Goal: Task Accomplishment & Management: Complete application form

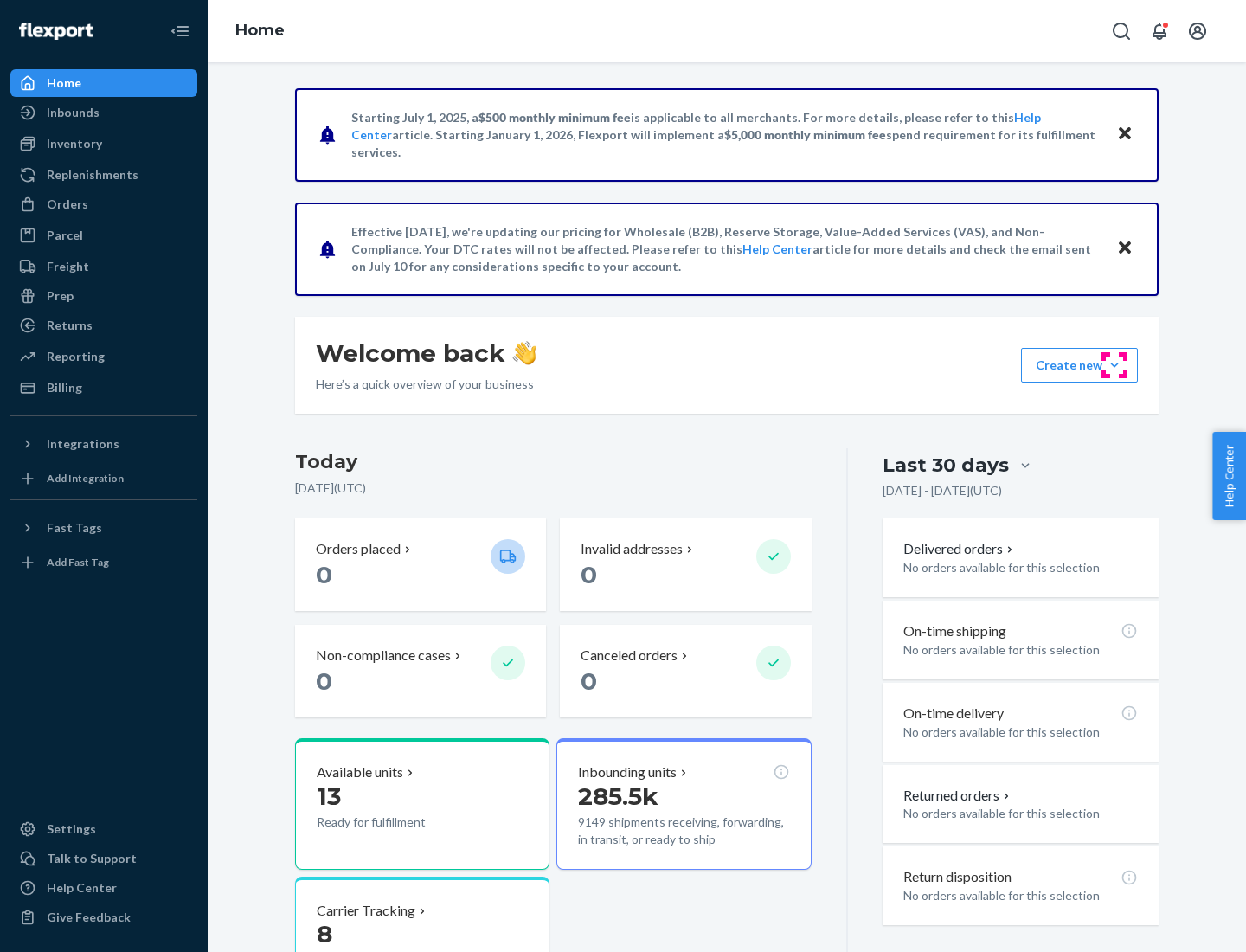
click at [1114, 365] on button "Create new Create new inbound Create new order Create new product" at bounding box center [1079, 365] width 117 height 35
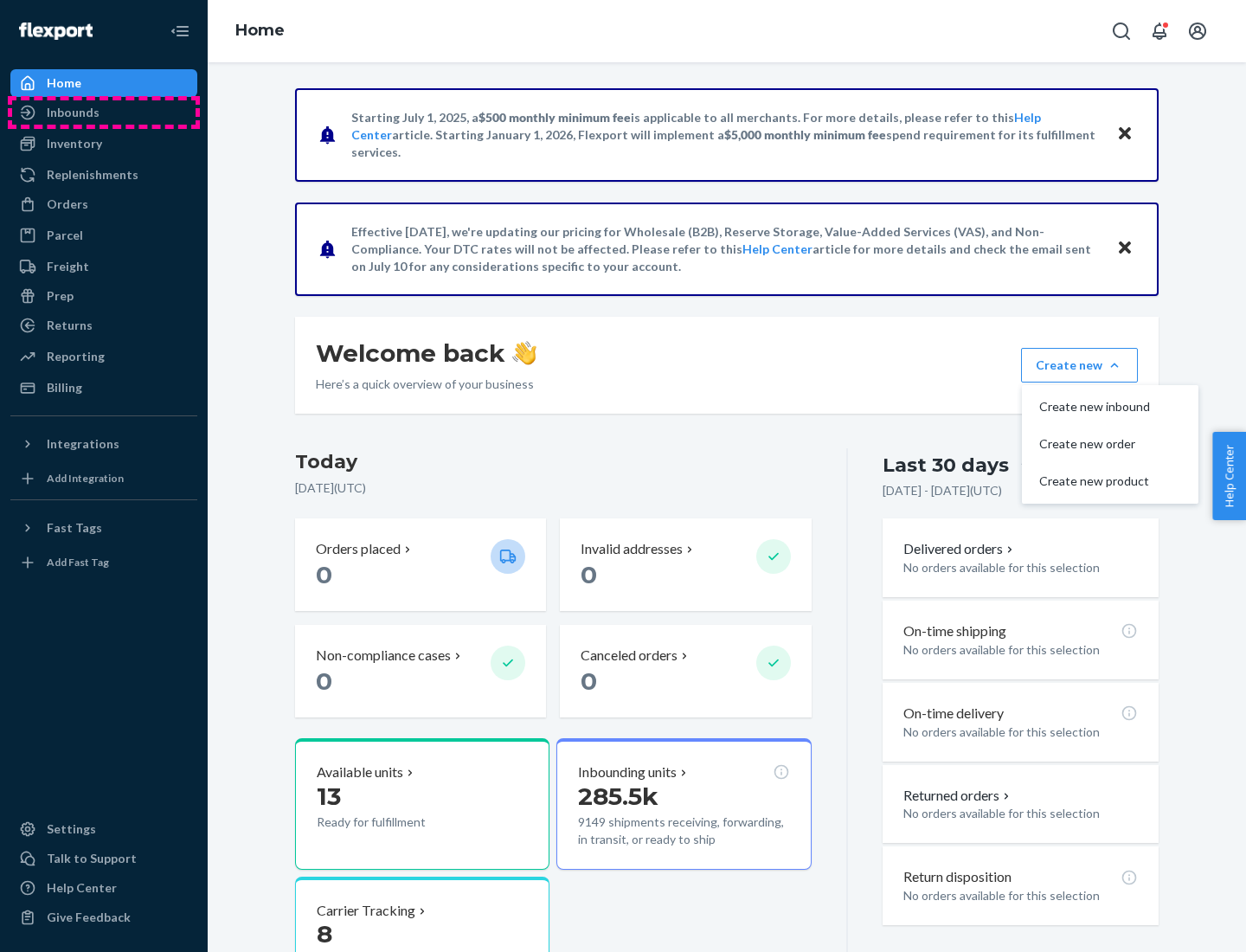
click at [104, 112] on div "Inbounds" at bounding box center [104, 112] width 183 height 24
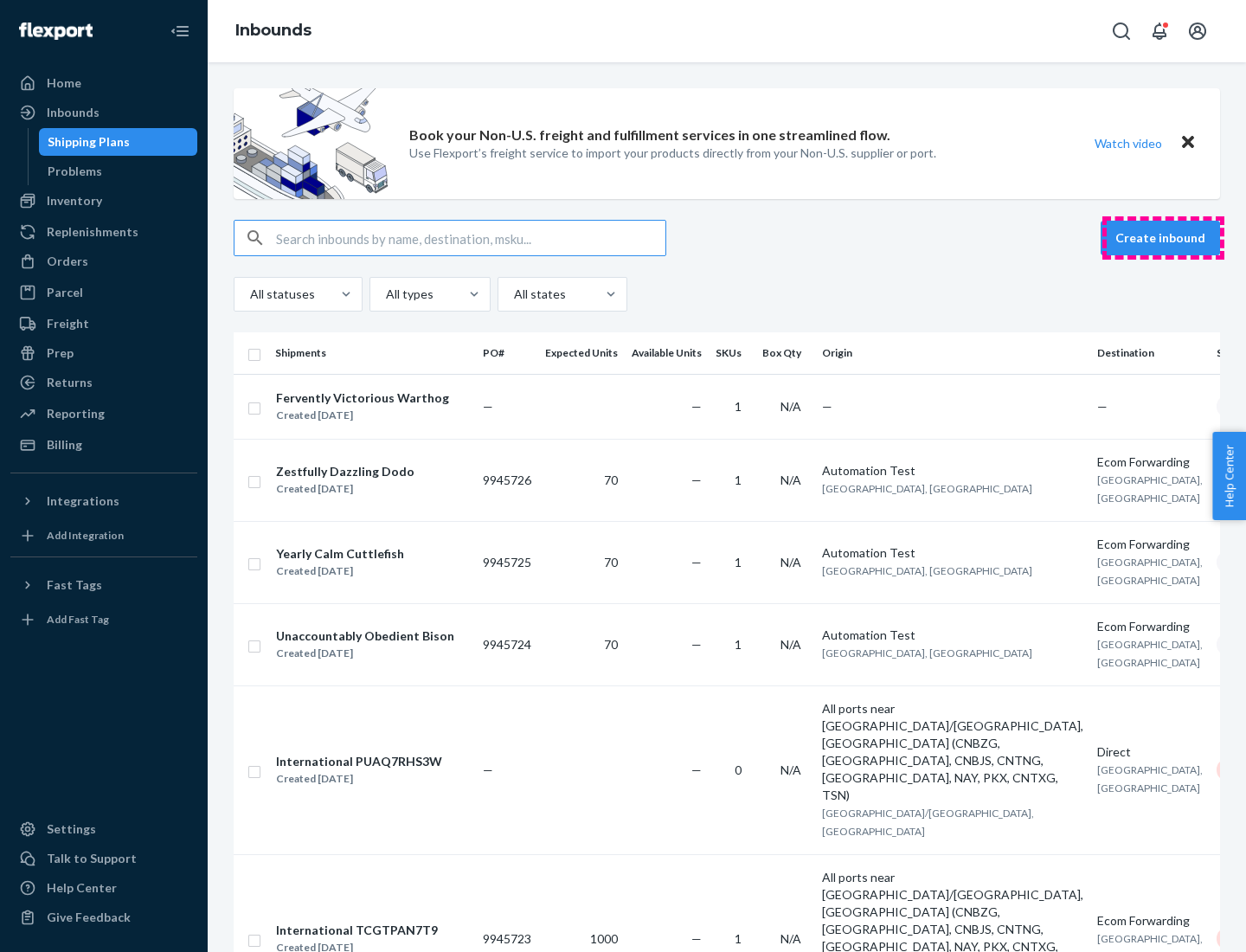
click at [1163, 238] on button "Create inbound" at bounding box center [1161, 238] width 120 height 35
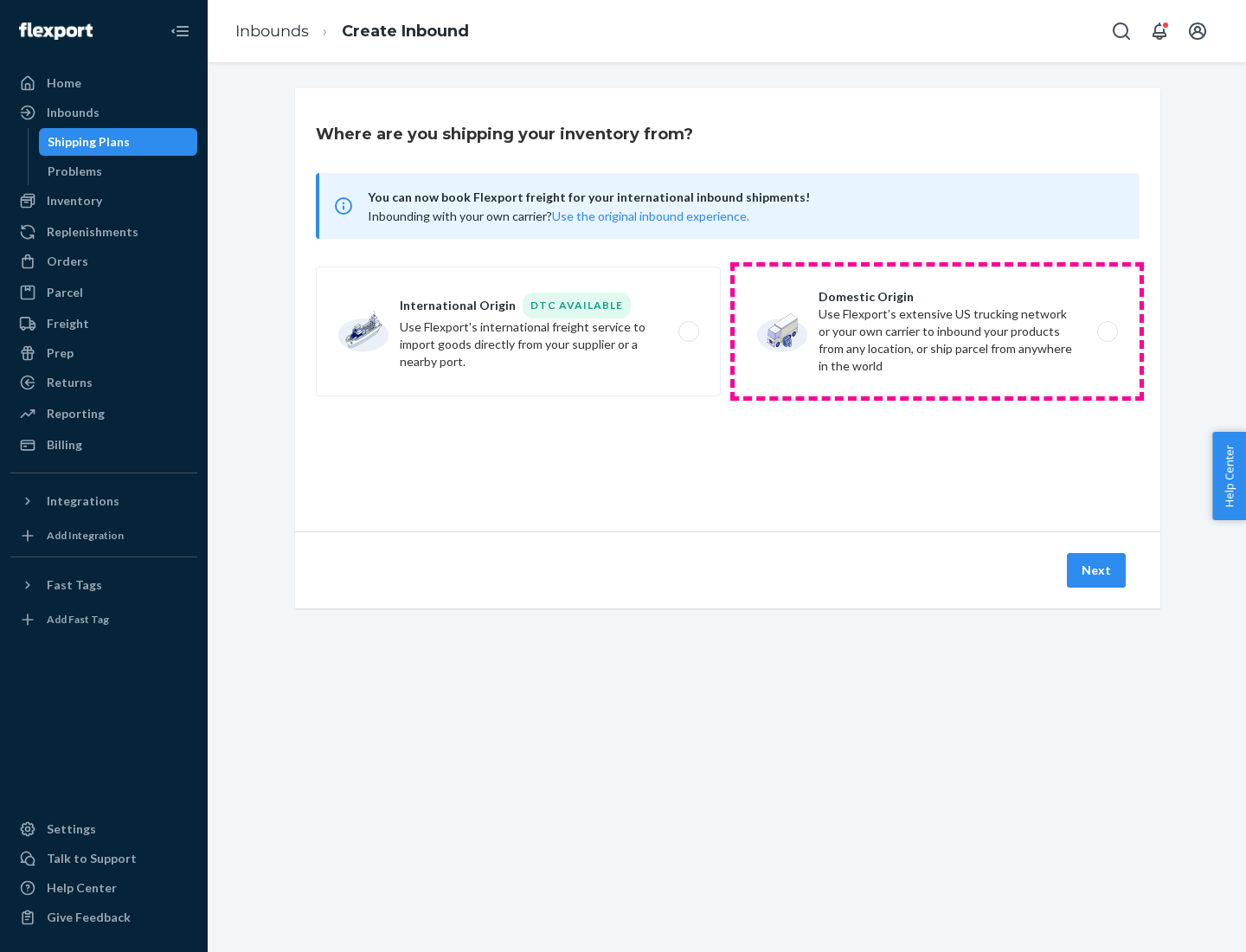
click at [937, 331] on label "Domestic Origin Use Flexport’s extensive US trucking network or your own carrie…" at bounding box center [937, 331] width 405 height 130
click at [1107, 331] on input "Domestic Origin Use Flexport’s extensive US trucking network or your own carrie…" at bounding box center [1112, 331] width 11 height 11
radio input "true"
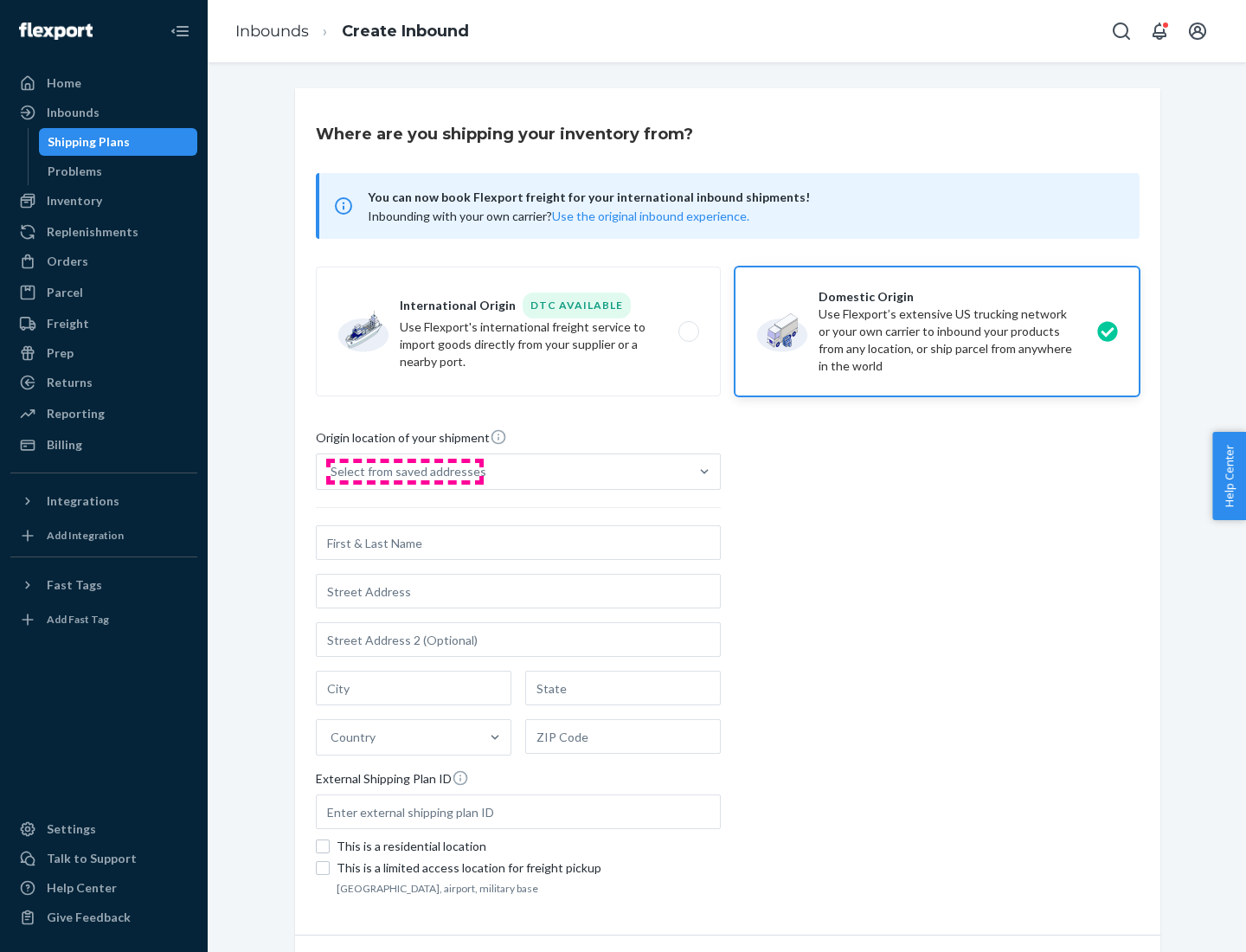
click at [404, 472] on div "Select from saved addresses" at bounding box center [408, 471] width 155 height 17
click at [332, 472] on input "Select from saved addresses" at bounding box center [331, 471] width 2 height 17
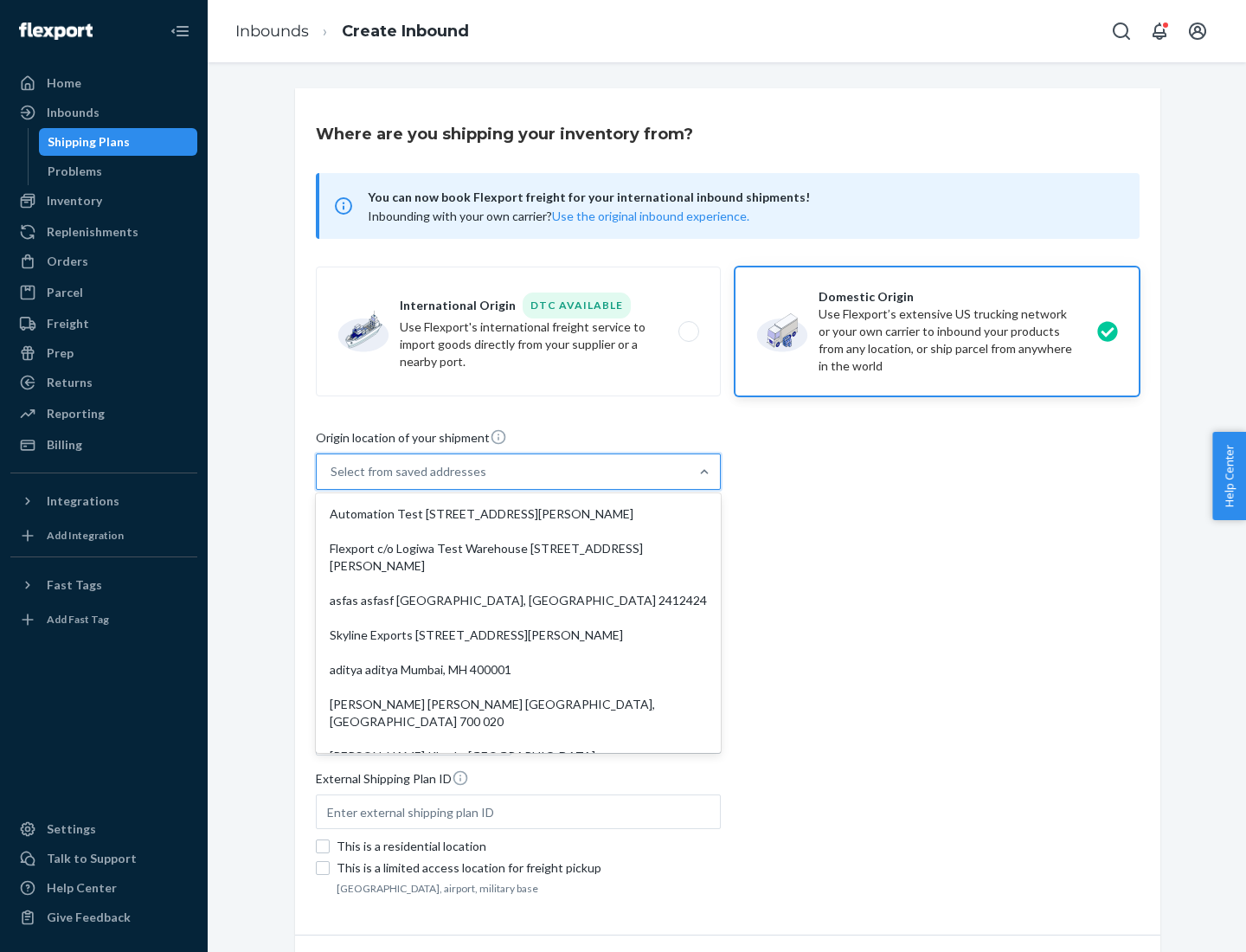
scroll to position [7, 0]
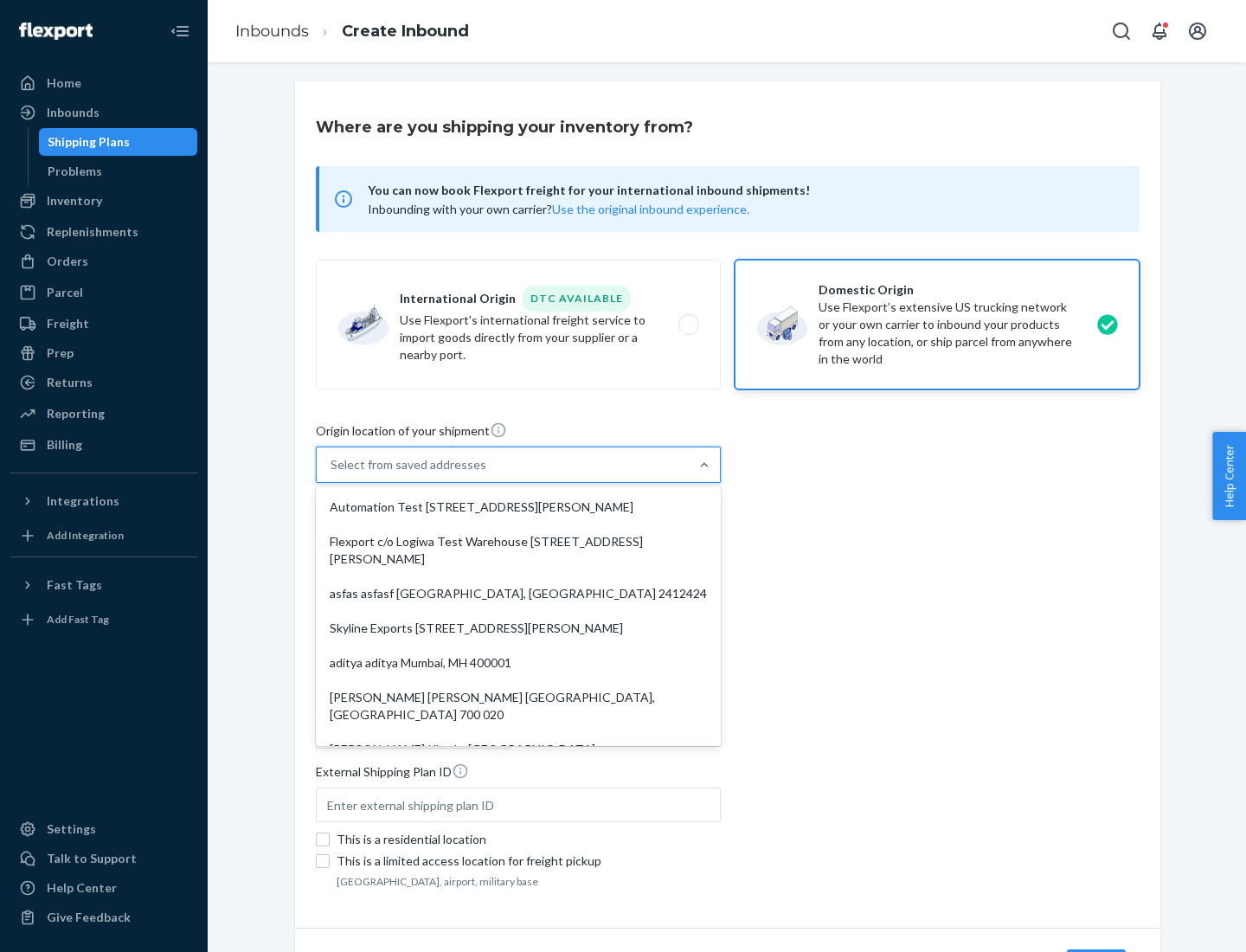
click at [519, 507] on div "Automation Test [STREET_ADDRESS][PERSON_NAME]" at bounding box center [518, 506] width 398 height 35
click at [332, 474] on input "option Automation Test [STREET_ADDRESS][PERSON_NAME]. 9 results available. Use …" at bounding box center [331, 464] width 2 height 17
type input "Automation Test"
type input "[STREET_ADDRESS][PERSON_NAME]"
type input "9th Floor"
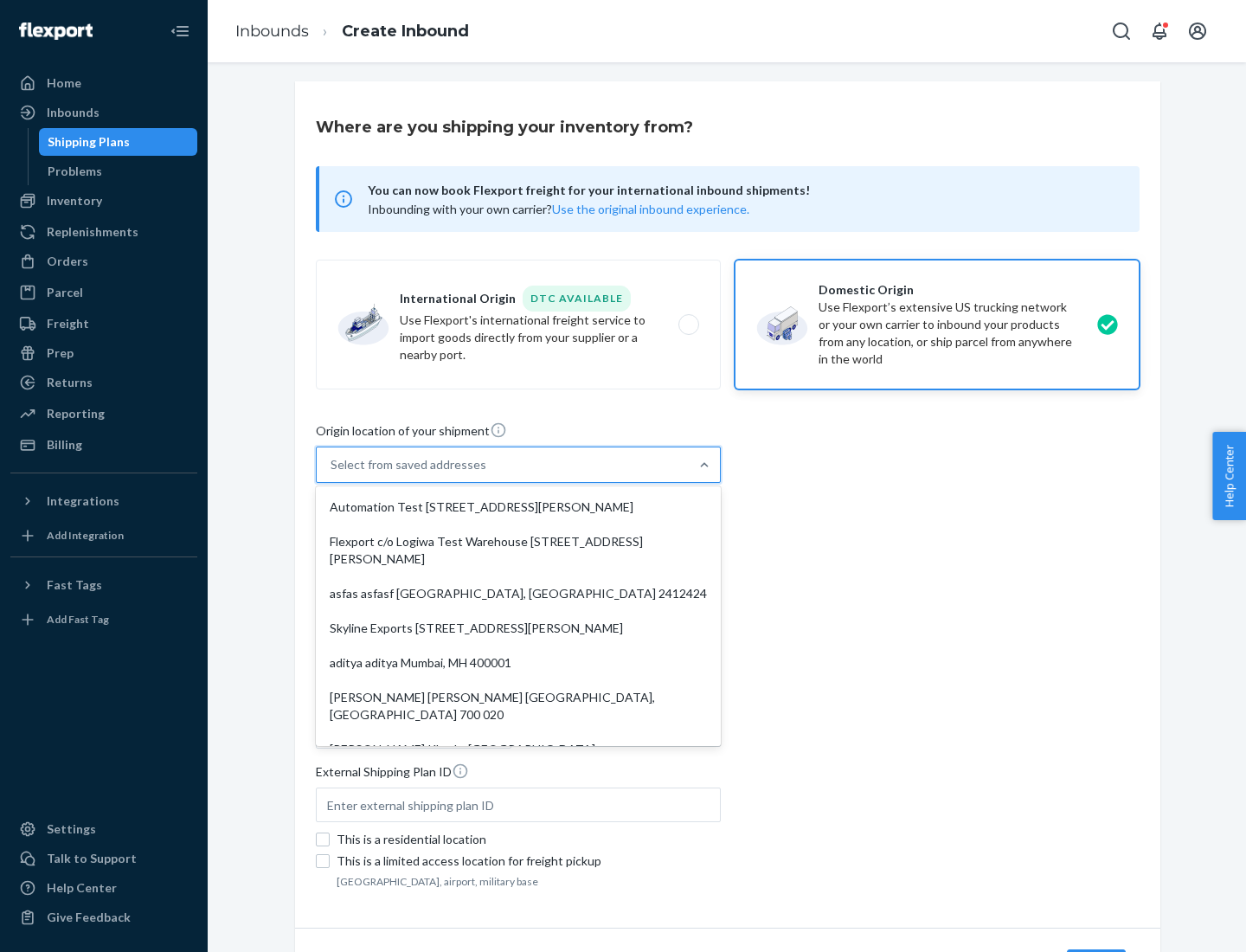
type input "[GEOGRAPHIC_DATA]"
type input "CA"
type input "94104"
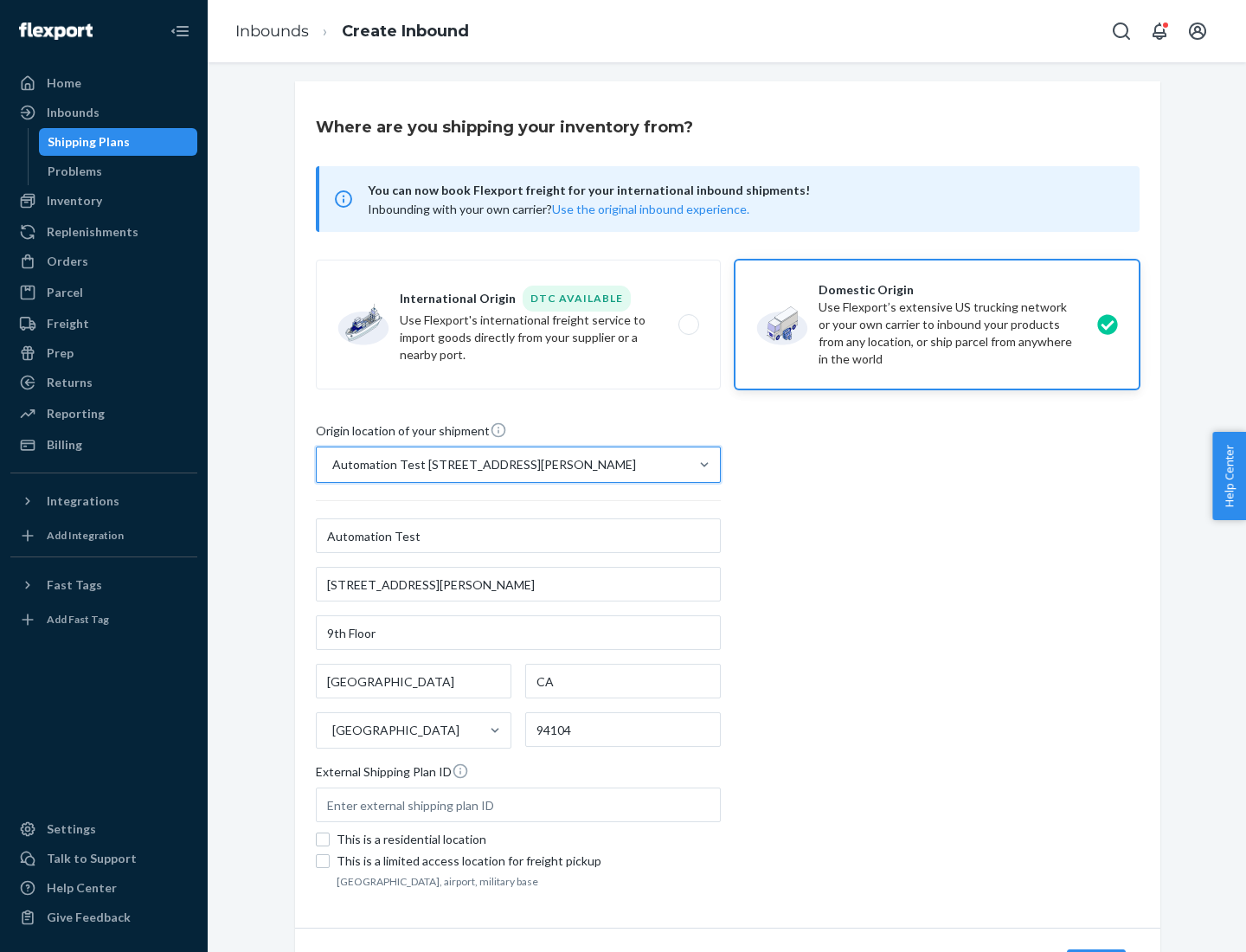
scroll to position [101, 0]
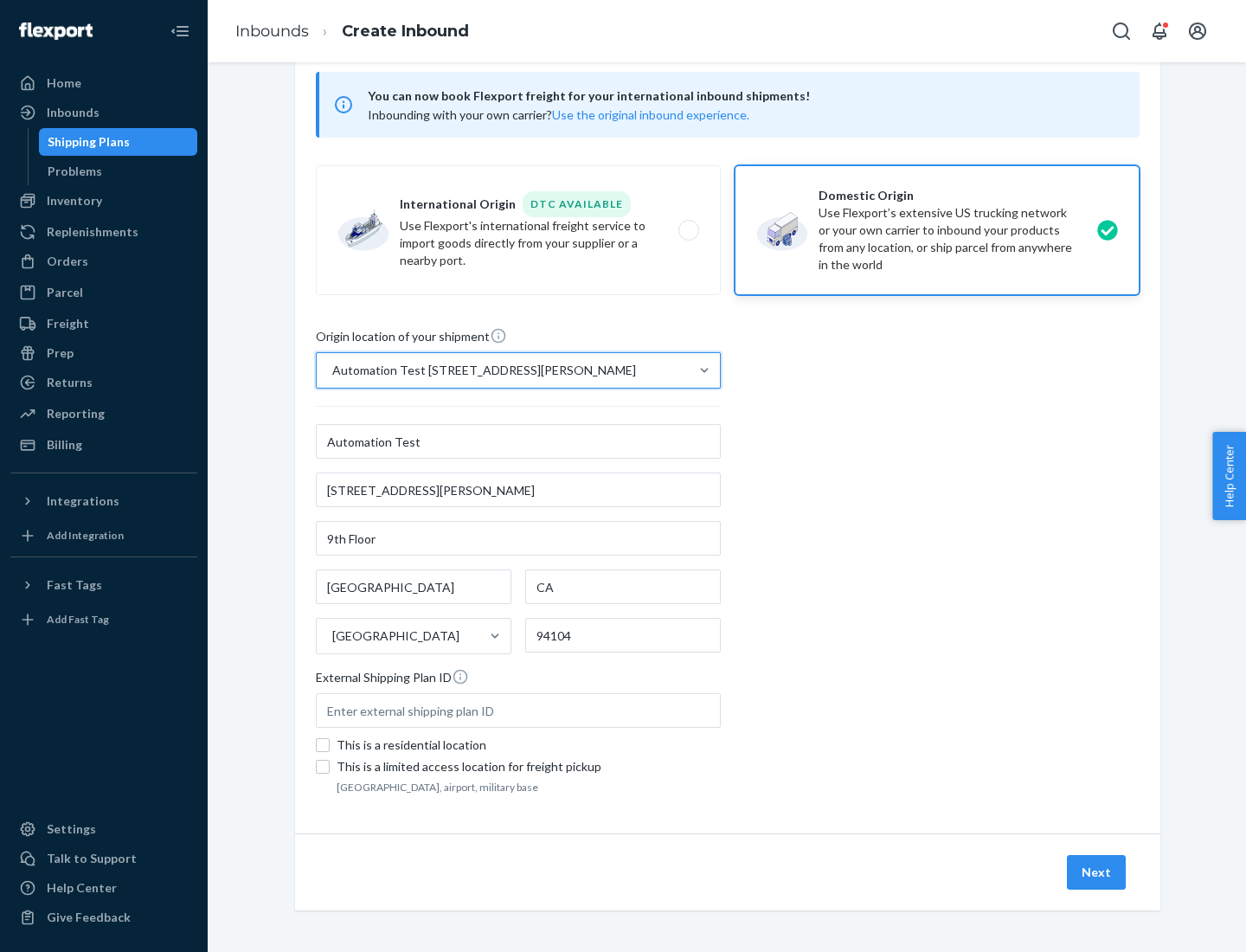
click at [1097, 872] on button "Next" at bounding box center [1096, 871] width 59 height 35
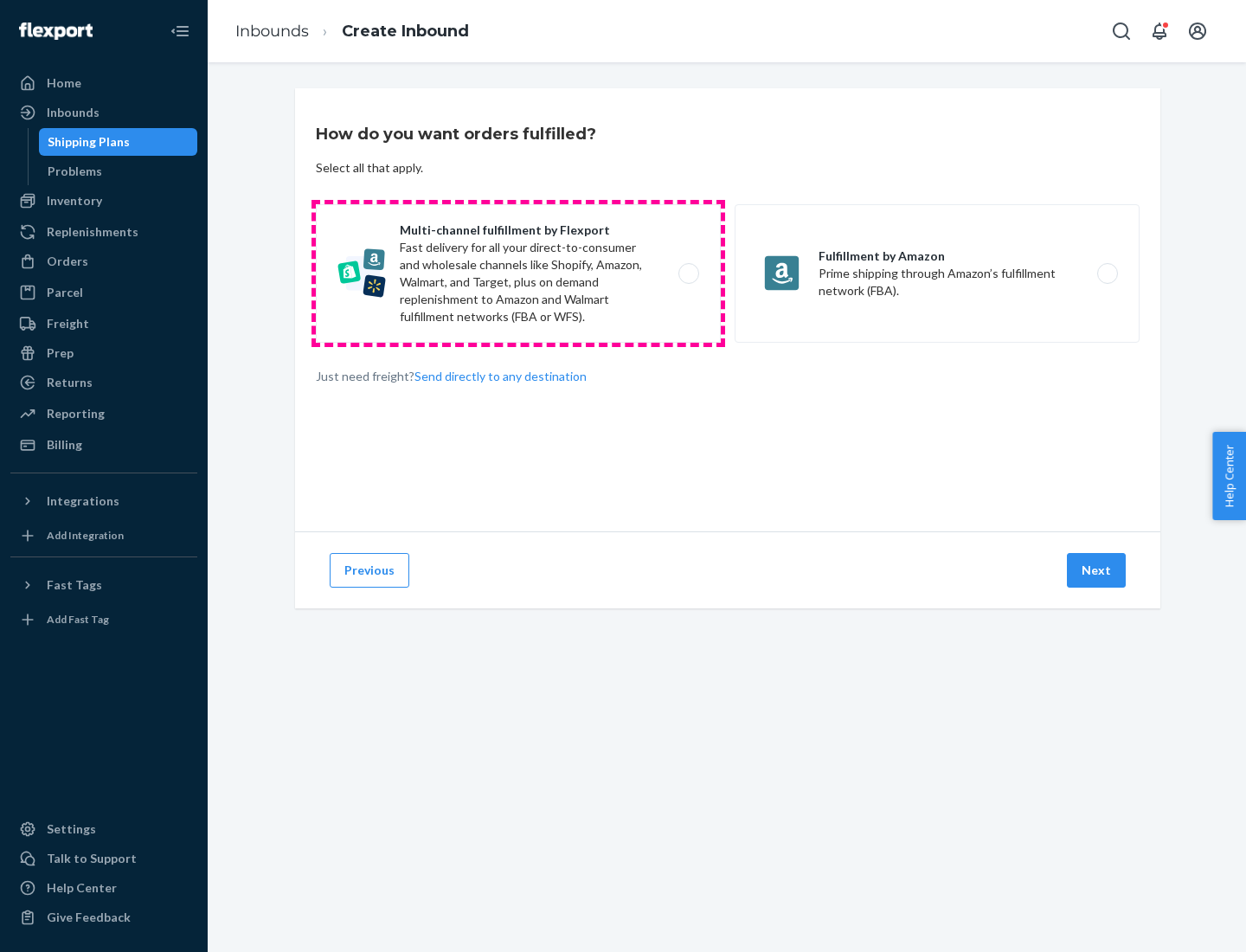
click at [519, 273] on label "Multi-channel fulfillment by Flexport Fast delivery for all your direct-to-cons…" at bounding box center [518, 273] width 405 height 139
click at [688, 273] on input "Multi-channel fulfillment by Flexport Fast delivery for all your direct-to-cons…" at bounding box center [694, 274] width 11 height 11
radio input "true"
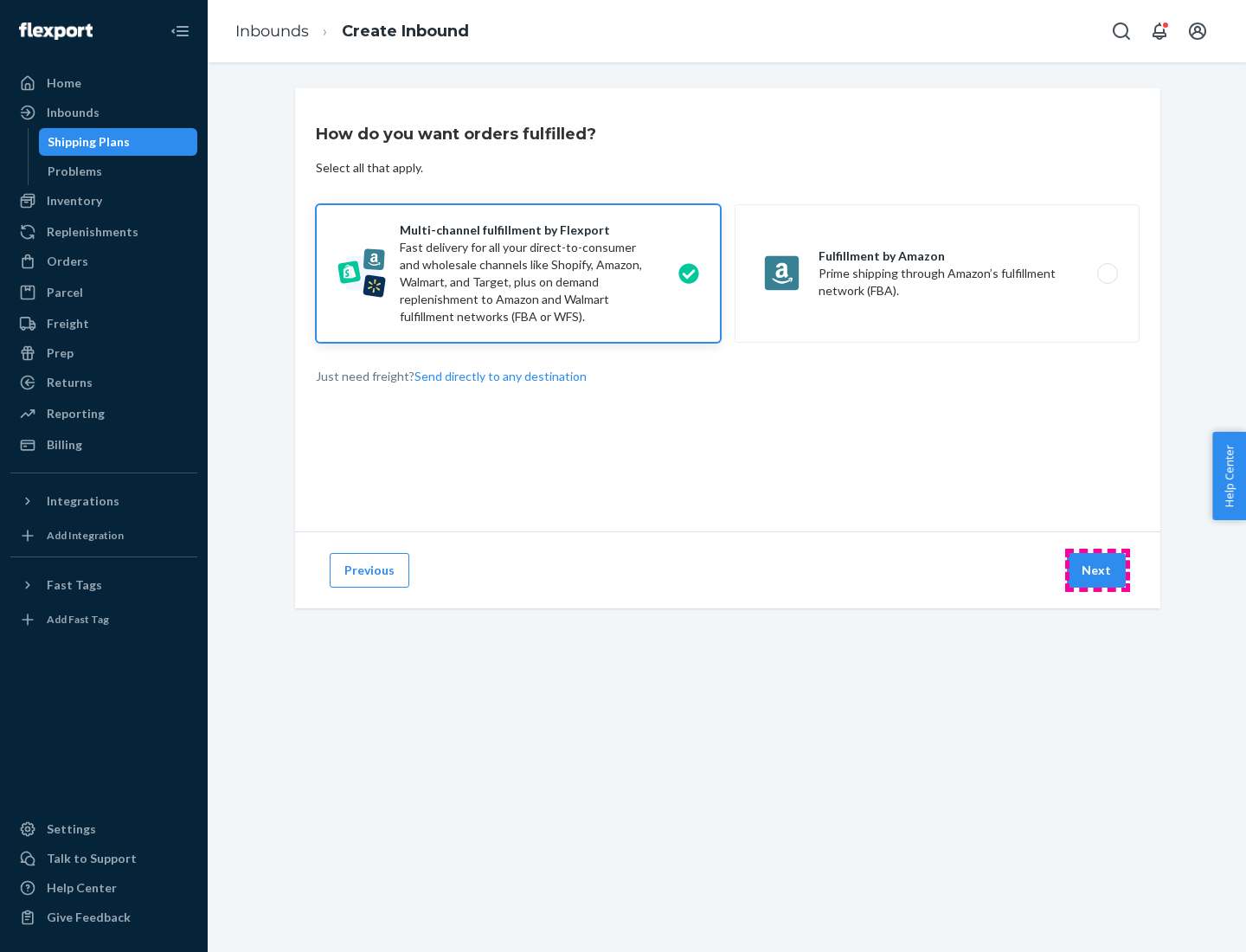
click at [1097, 570] on button "Next" at bounding box center [1096, 570] width 59 height 35
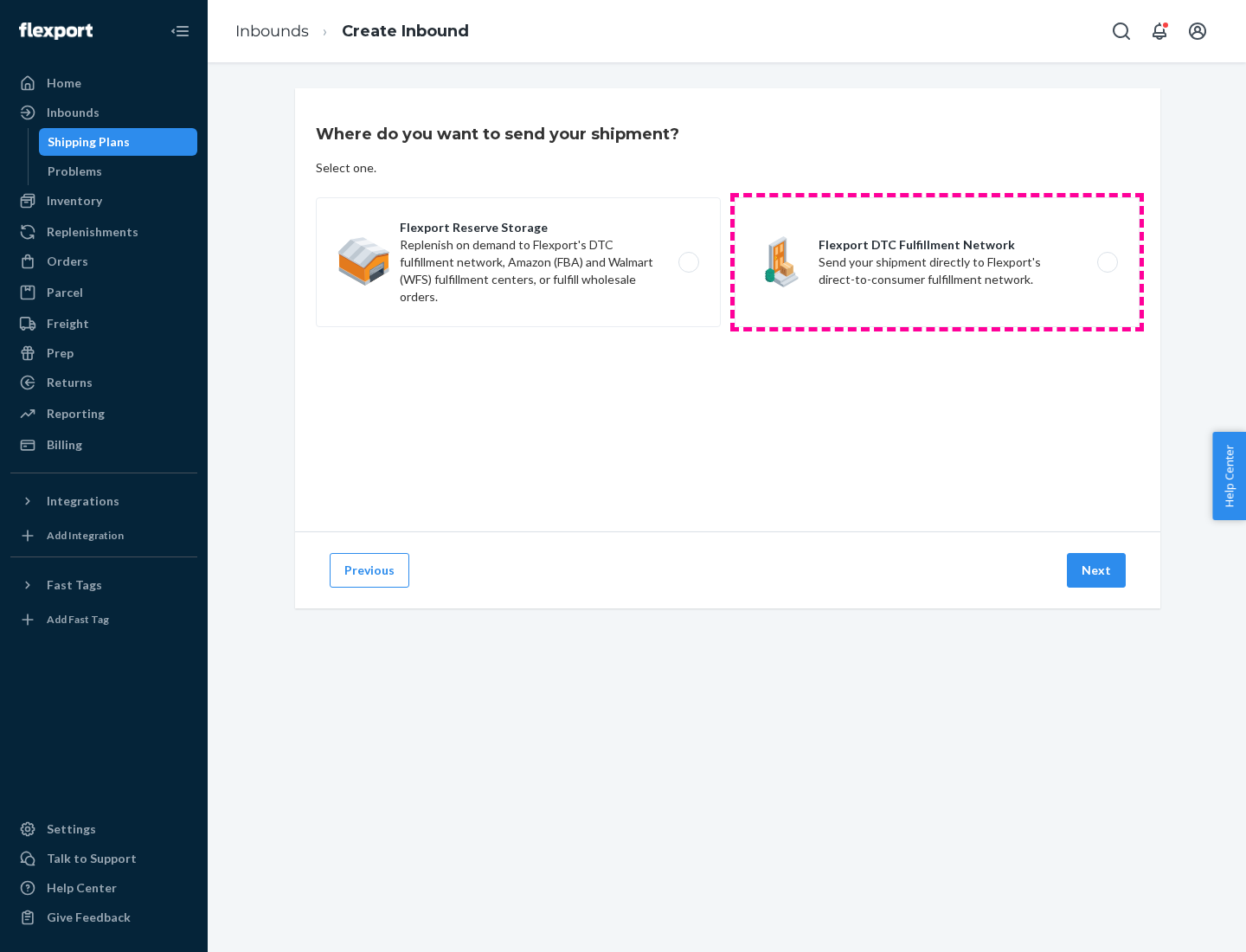
click at [937, 262] on label "Flexport DTC Fulfillment Network Send your shipment directly to Flexport's dire…" at bounding box center [937, 262] width 405 height 130
click at [1107, 262] on input "Flexport DTC Fulfillment Network Send your shipment directly to Flexport's dire…" at bounding box center [1112, 263] width 11 height 11
radio input "true"
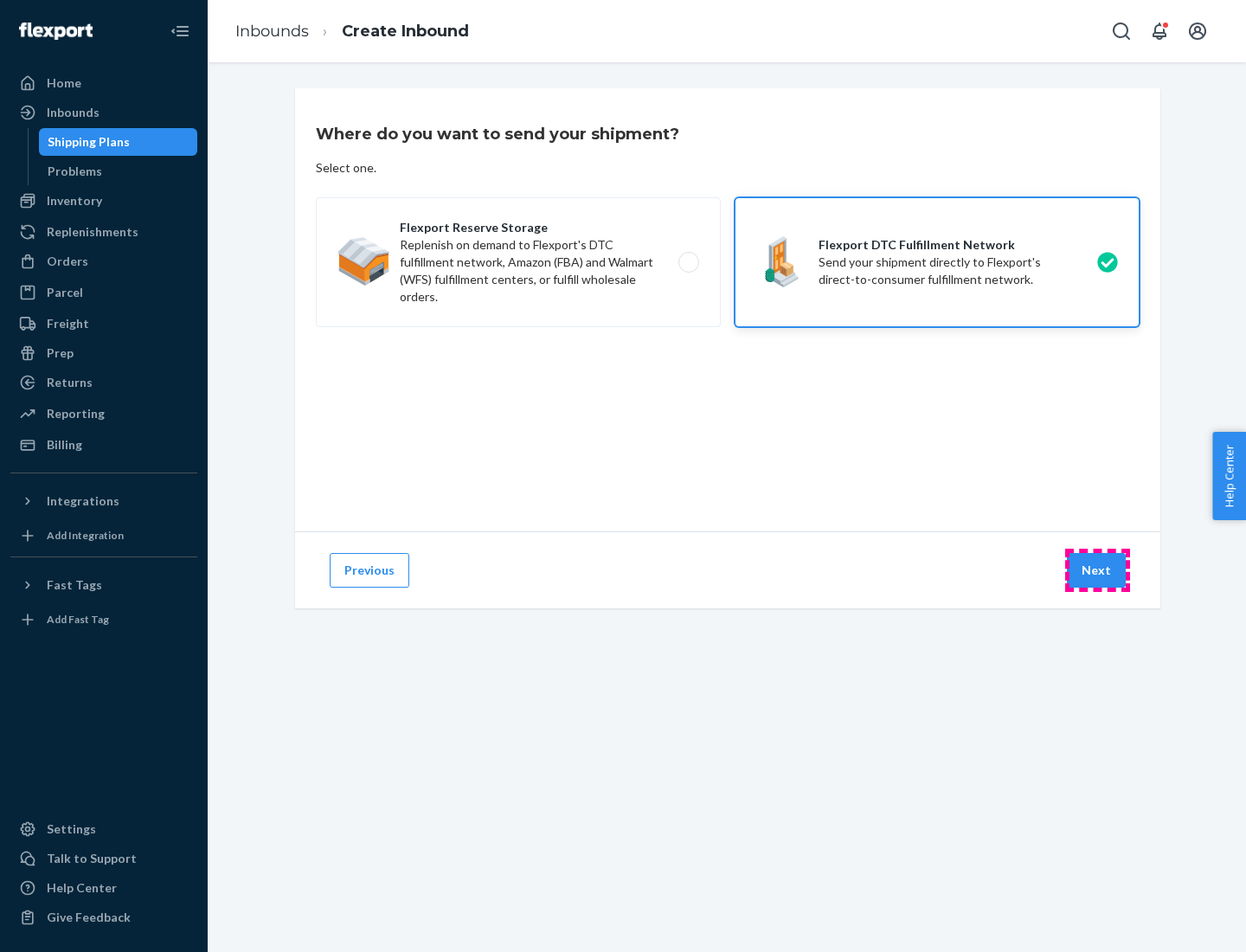
click at [1097, 570] on button "Next" at bounding box center [1096, 570] width 59 height 35
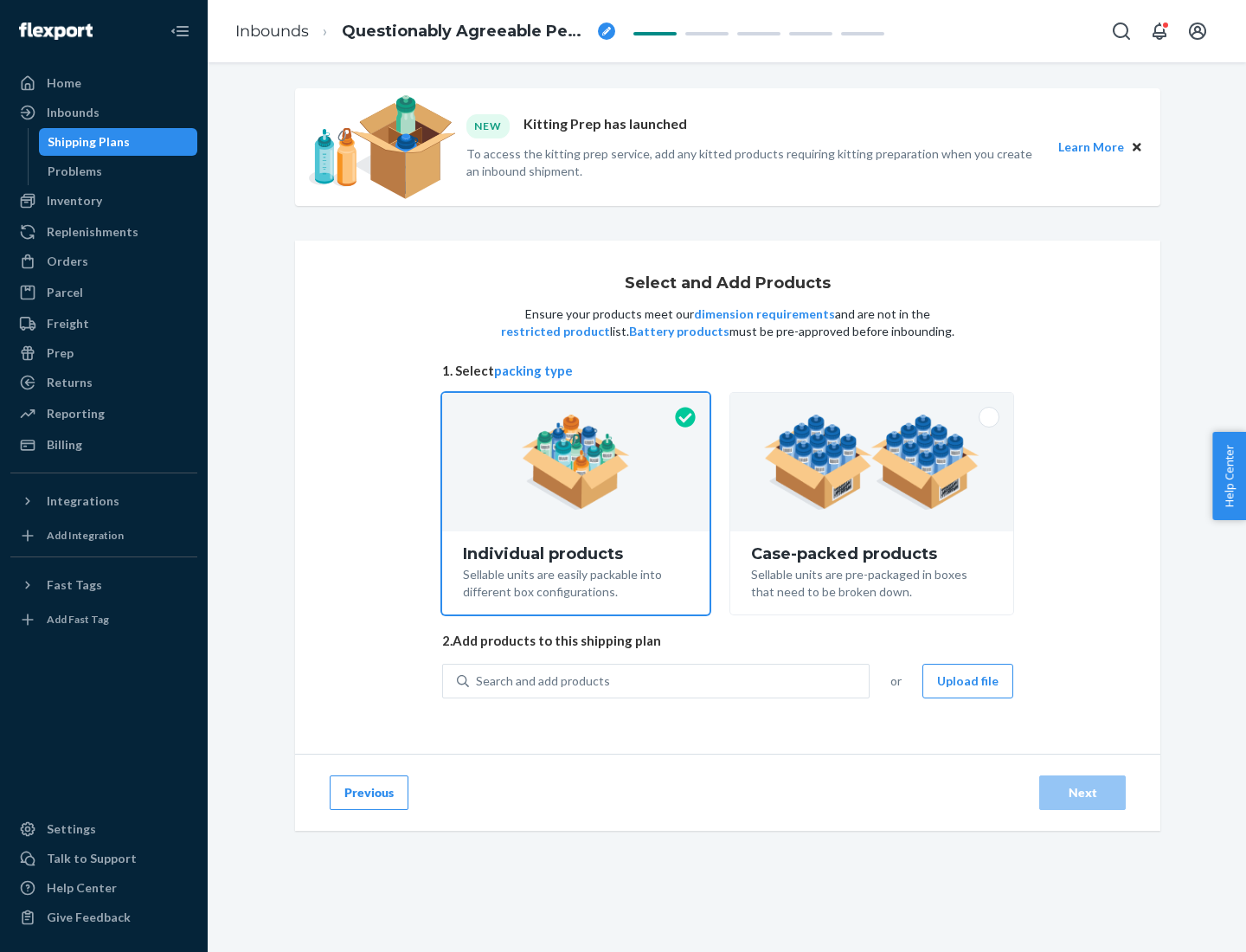
click at [872, 462] on img at bounding box center [872, 462] width 215 height 95
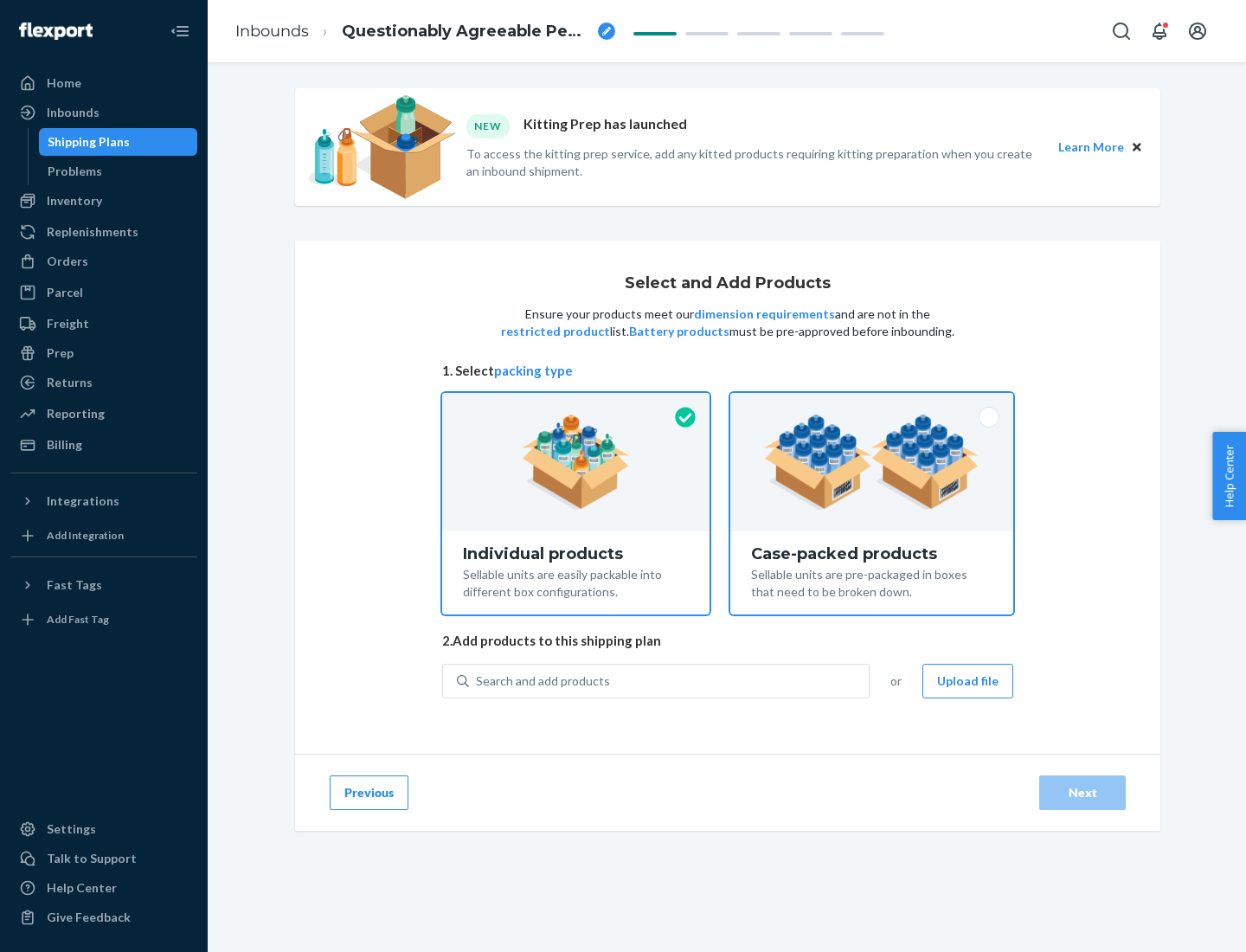
click at [872, 404] on input "Case-packed products Sellable units are pre-packaged in boxes that need to be b…" at bounding box center [872, 399] width 11 height 11
radio input "true"
radio input "false"
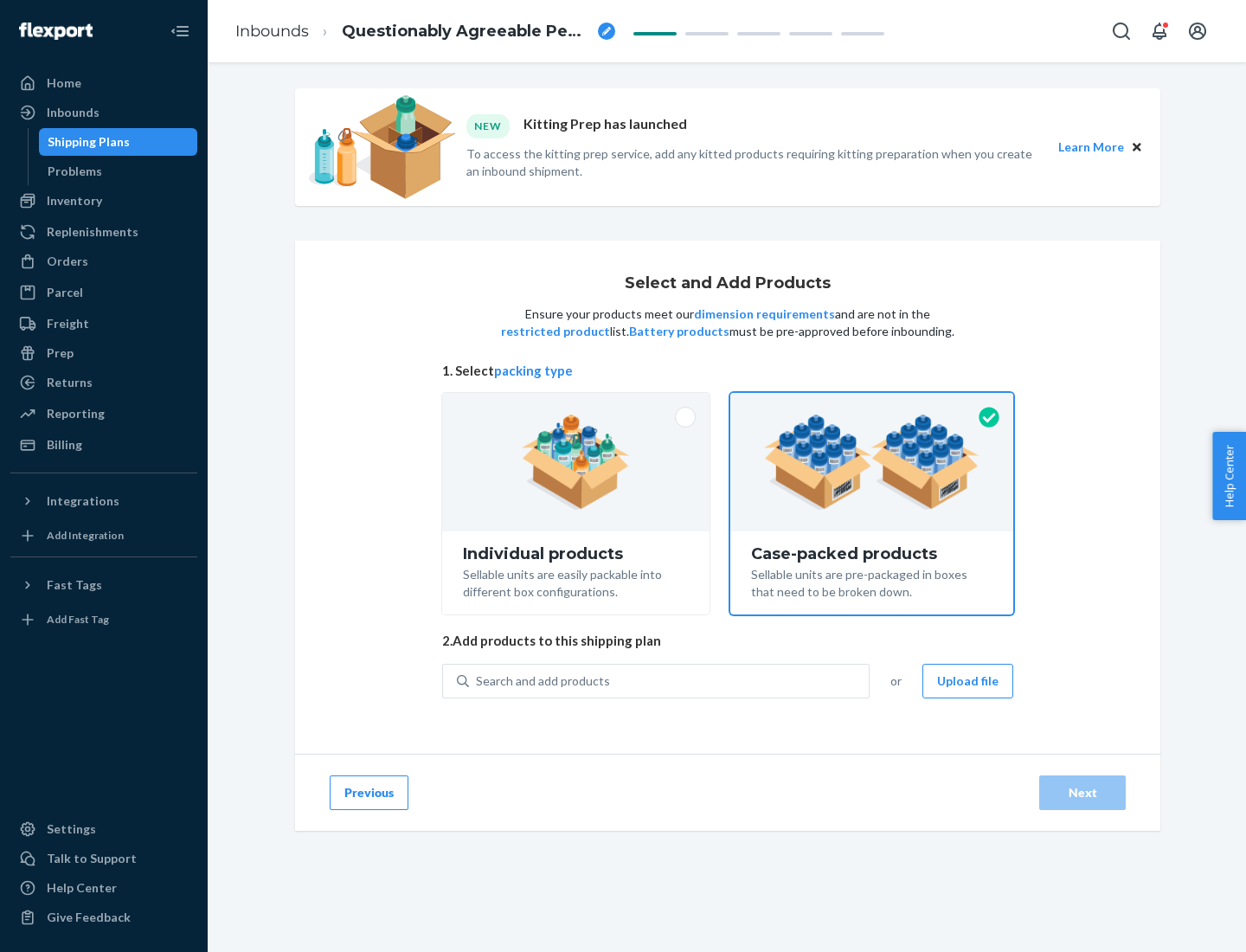
click at [669, 680] on div "Search and add products" at bounding box center [668, 681] width 400 height 31
click at [477, 680] on input "Search and add products" at bounding box center [476, 681] width 2 height 17
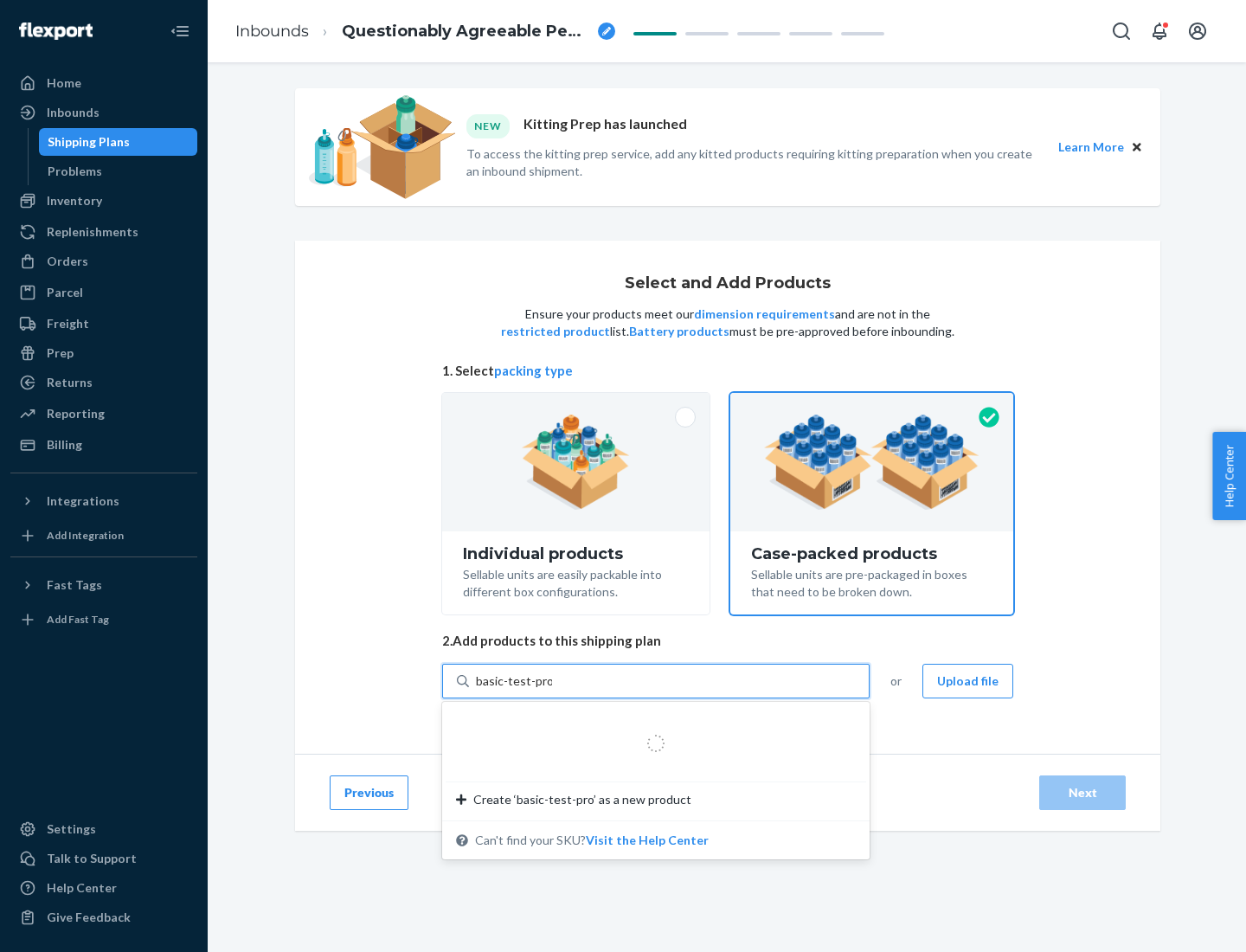
type input "basic-test-product-1"
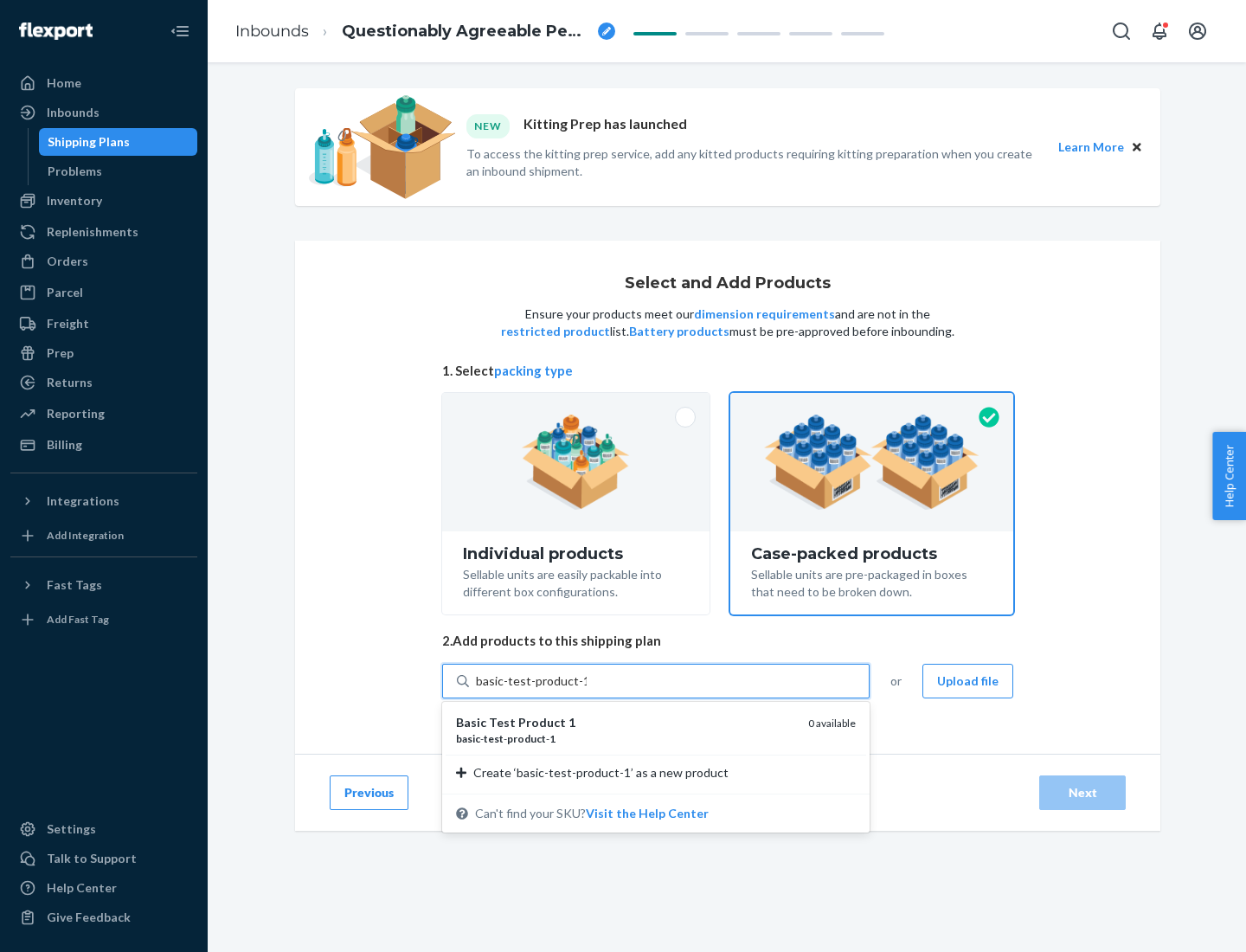
click at [625, 738] on div "basic - test - product - 1" at bounding box center [624, 739] width 338 height 15
click at [587, 690] on input "basic-test-product-1" at bounding box center [531, 681] width 110 height 17
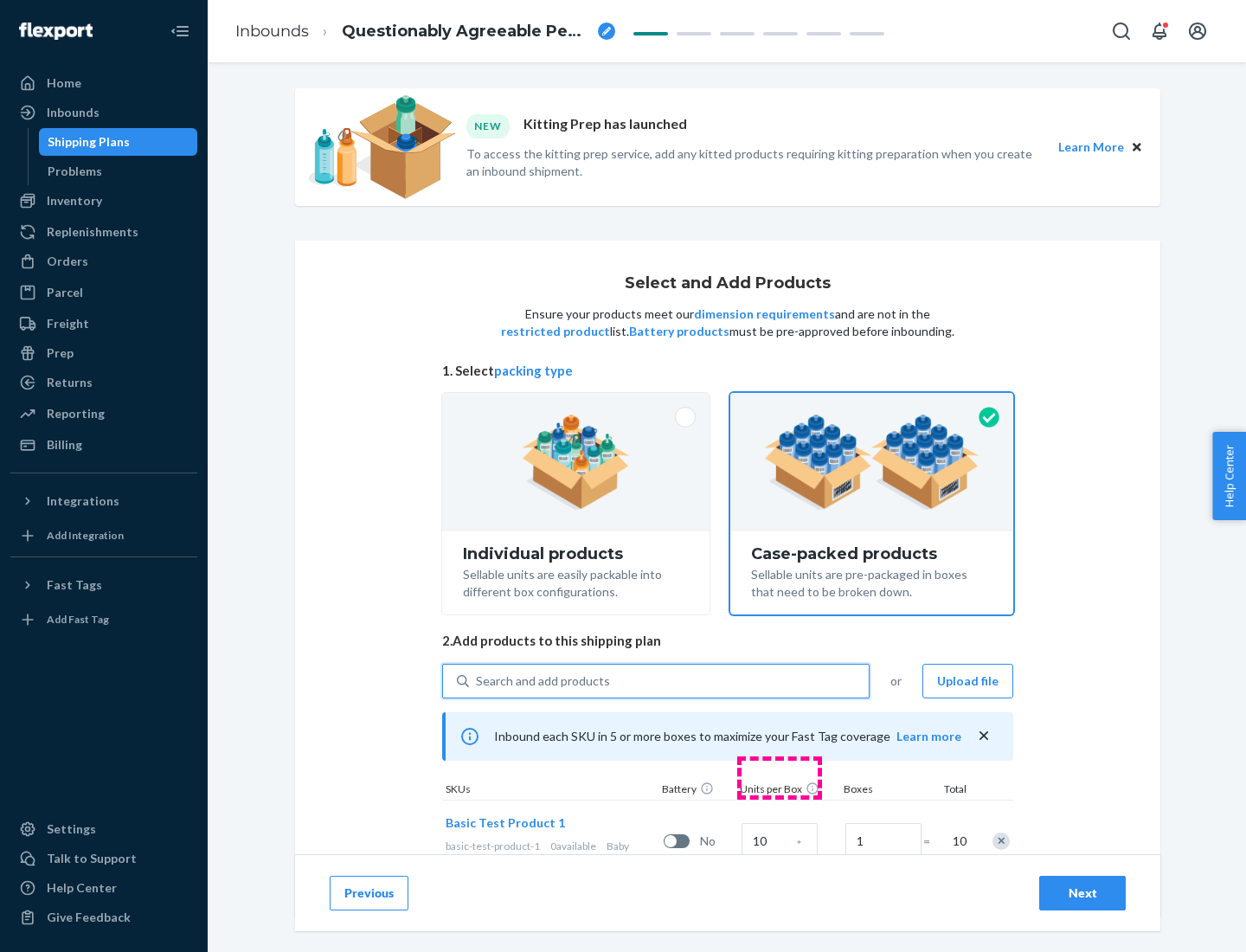
scroll to position [63, 0]
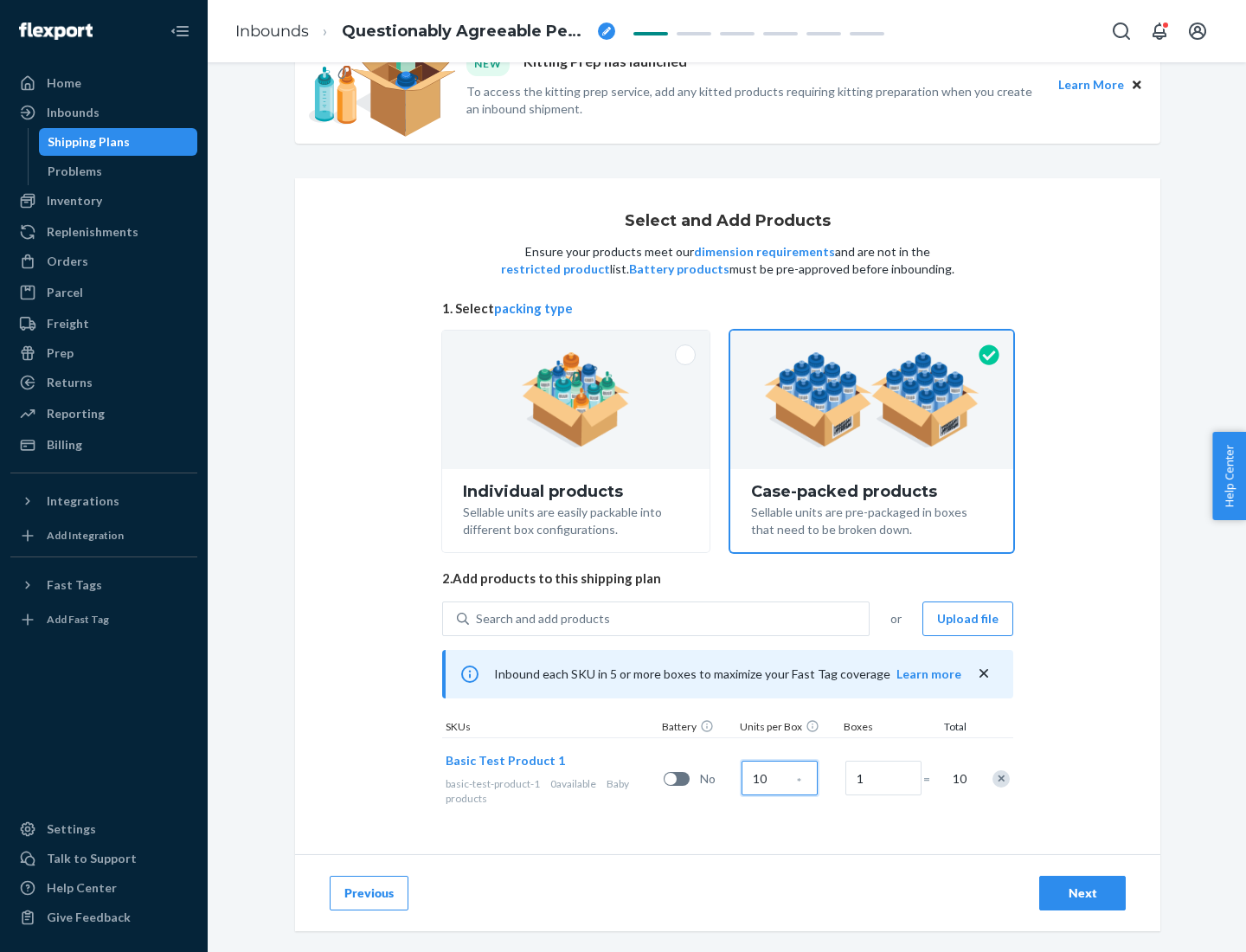
type input "10"
type input "7"
click at [1082, 893] on div "Next" at bounding box center [1082, 893] width 57 height 17
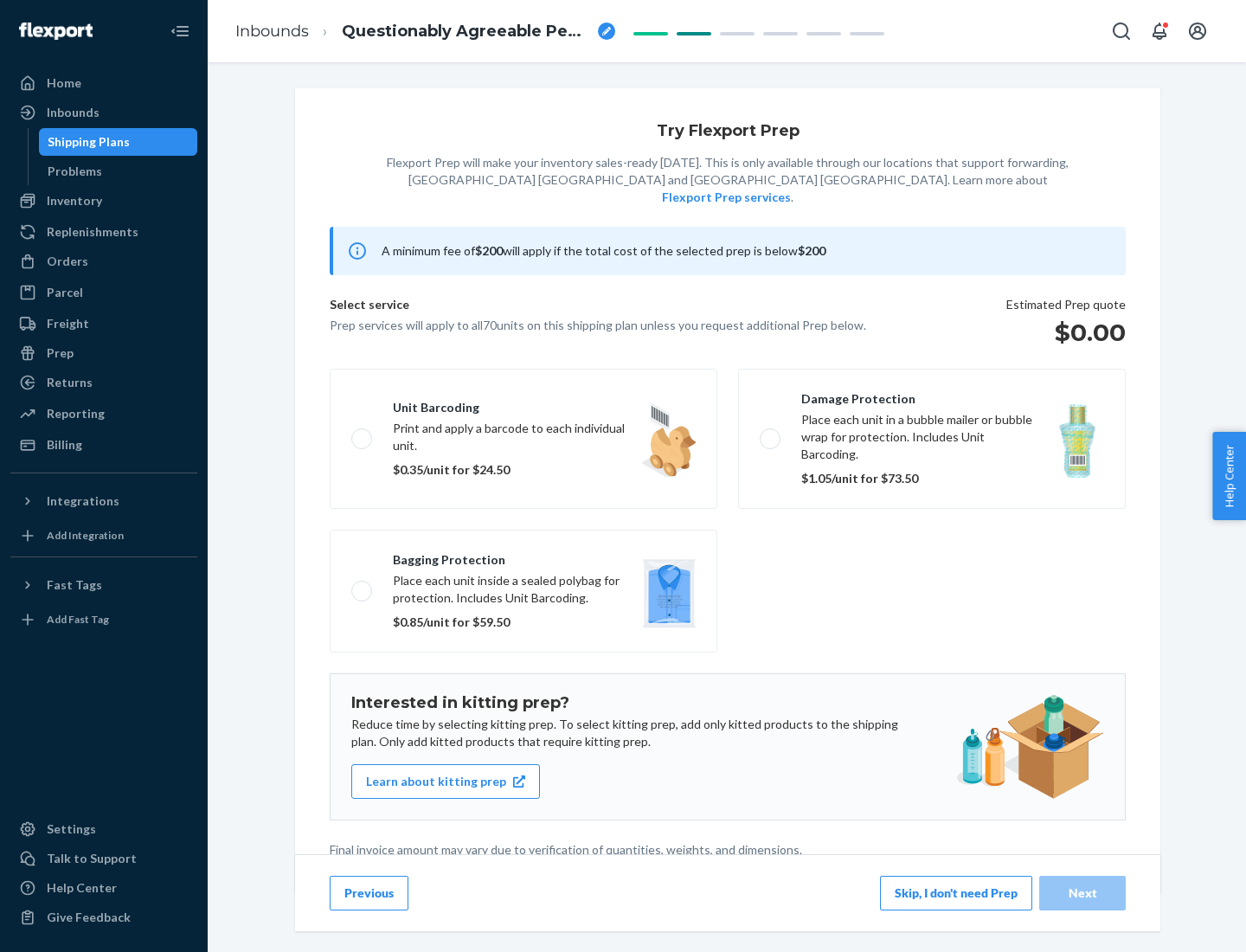
scroll to position [5, 0]
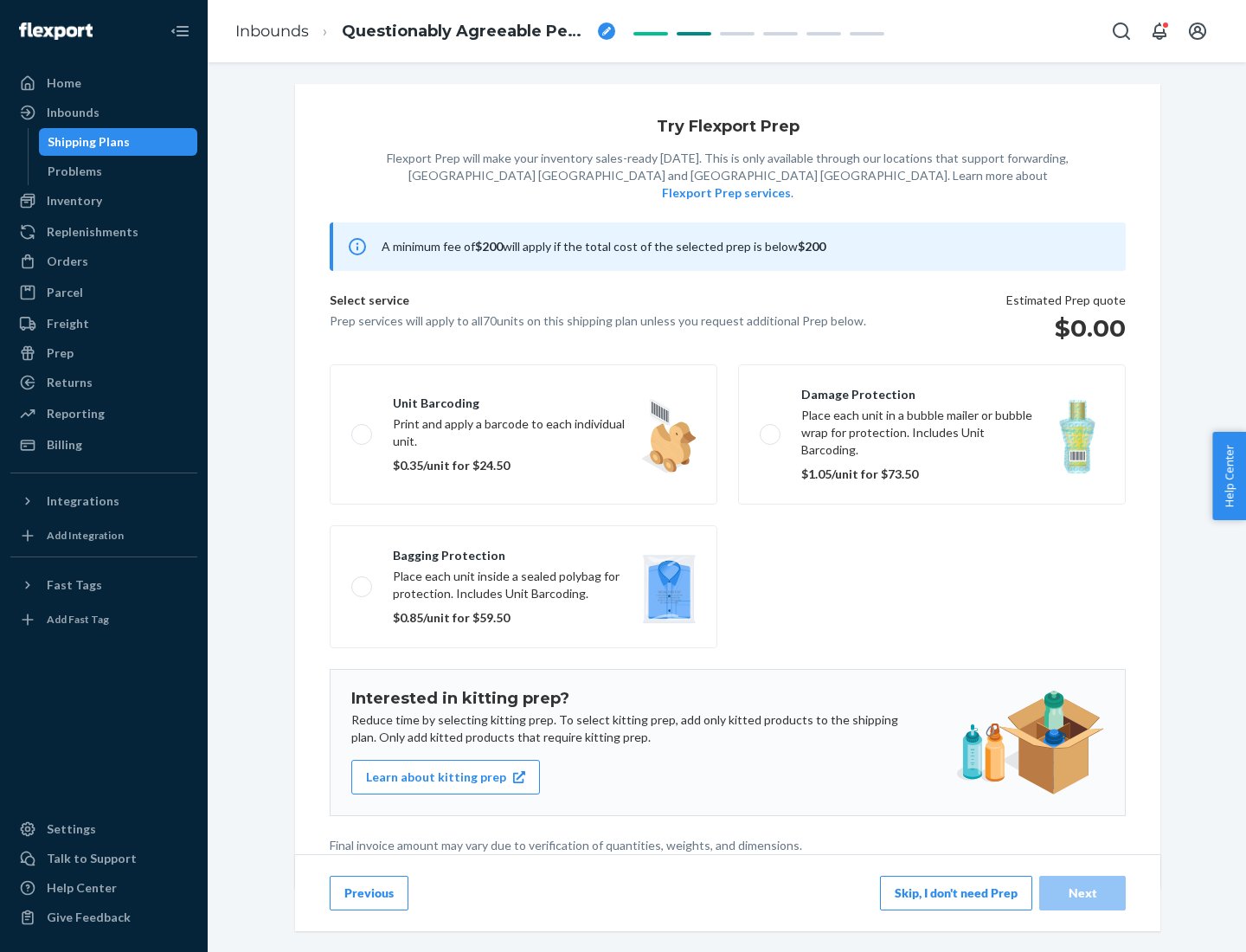
click at [523, 551] on label "Bagging protection Place each unit inside a sealed polybag for protection. Incl…" at bounding box center [523, 586] width 388 height 123
click at [362, 580] on input "Bagging protection Place each unit inside a sealed polybag for protection. Incl…" at bounding box center [357, 586] width 11 height 11
checkbox input "true"
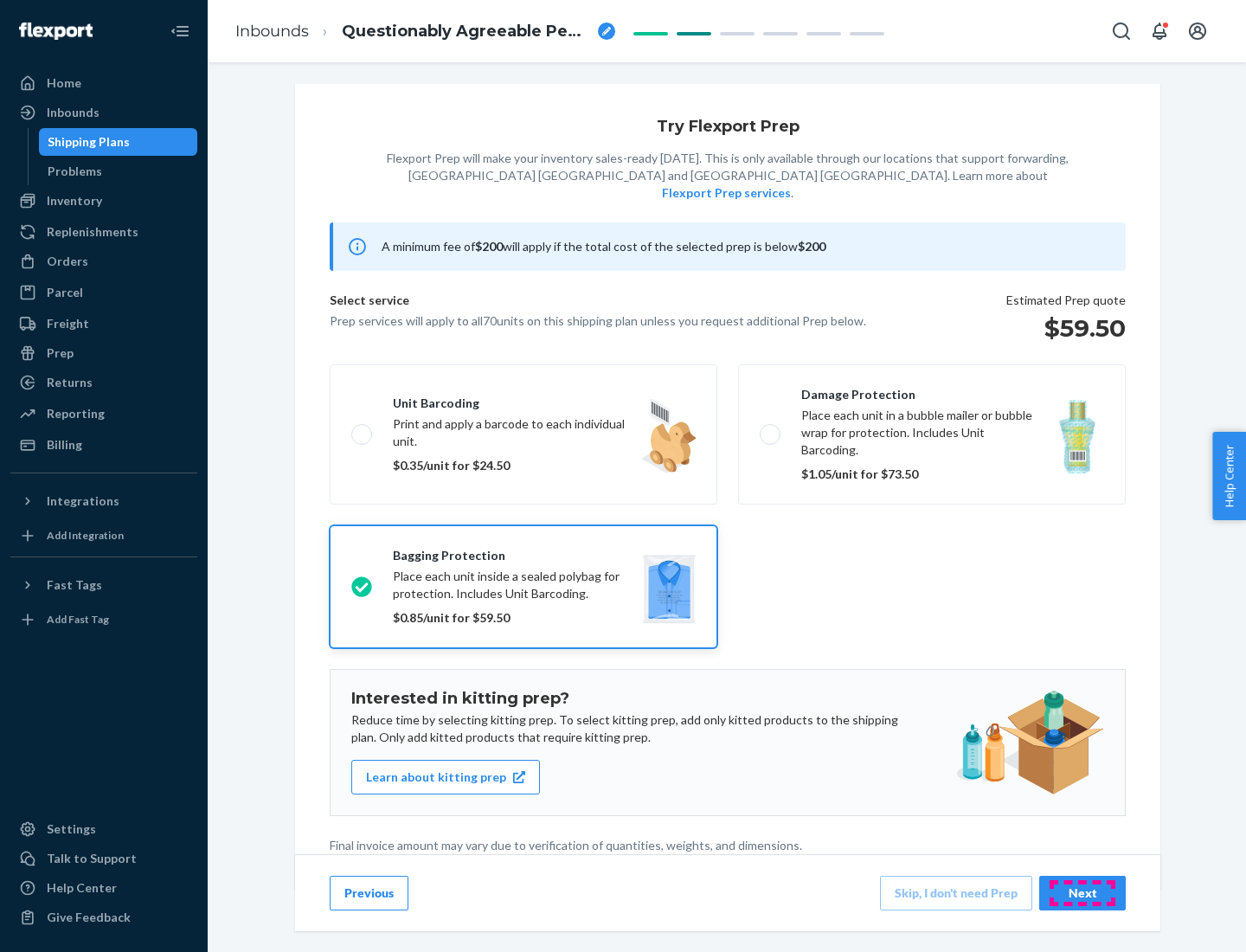
click at [1082, 892] on div "Next" at bounding box center [1082, 893] width 57 height 17
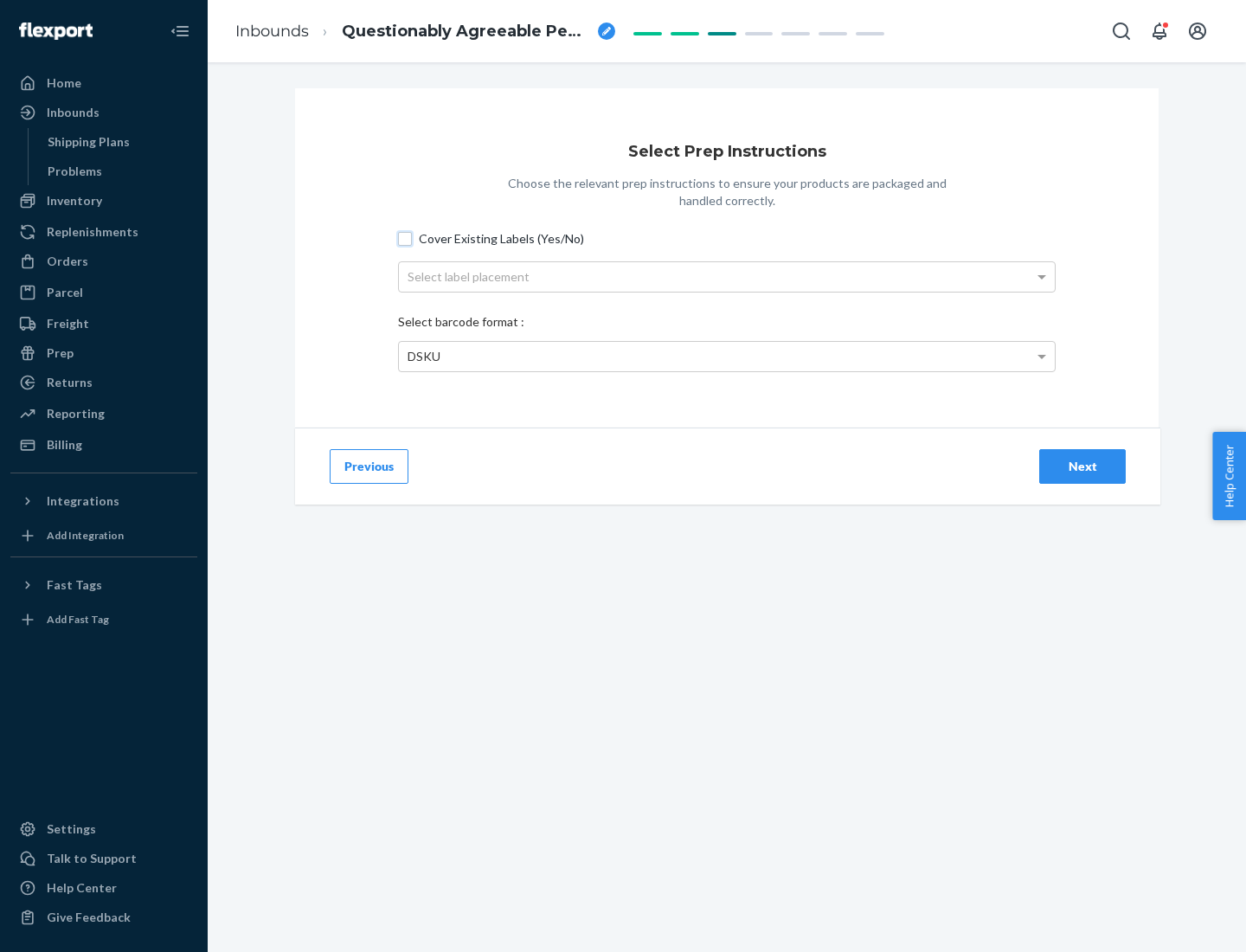
click at [405, 238] on input "Cover Existing Labels (Yes/No)" at bounding box center [404, 239] width 14 height 14
checkbox input "true"
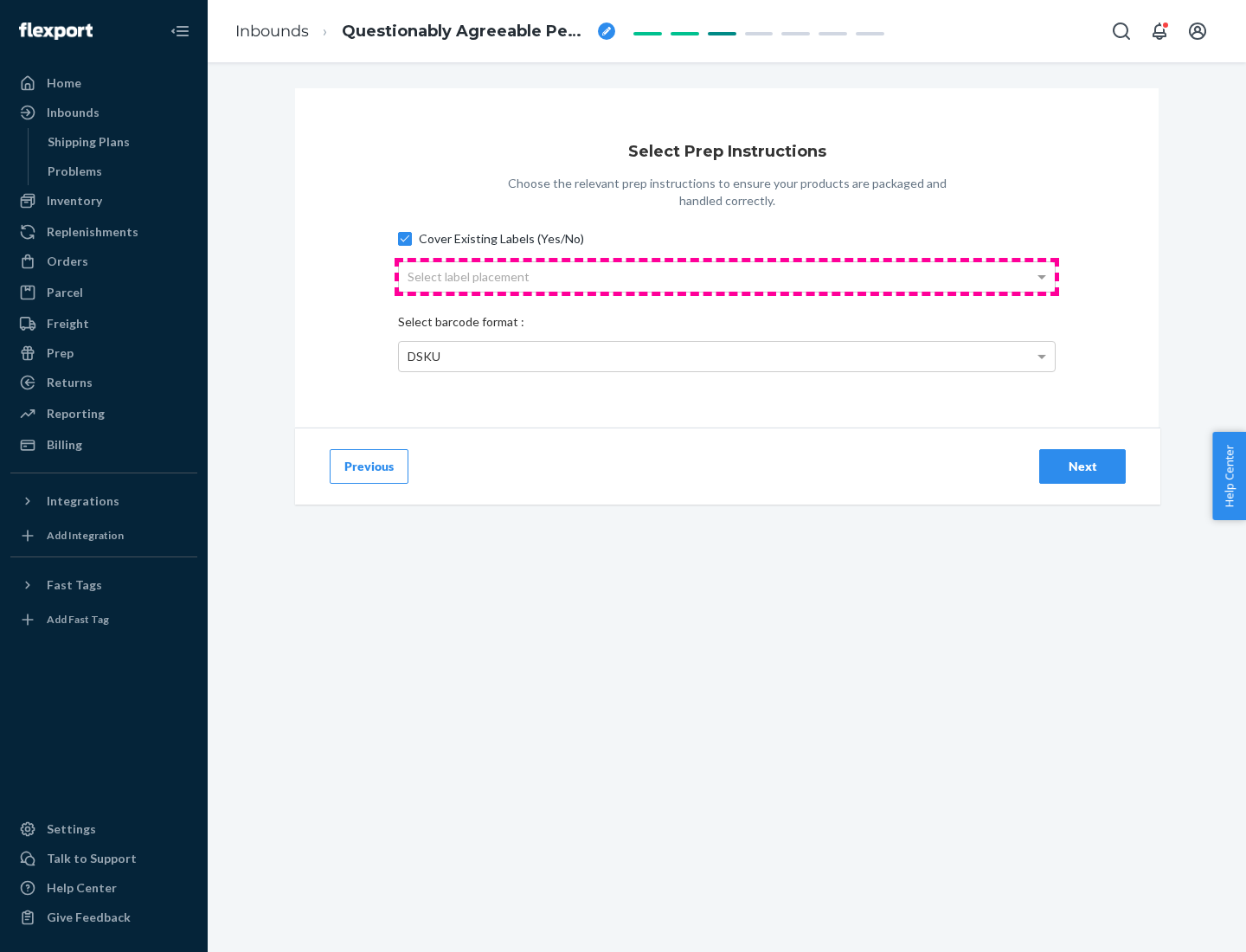
click at [726, 276] on div "Select label placement" at bounding box center [726, 276] width 656 height 29
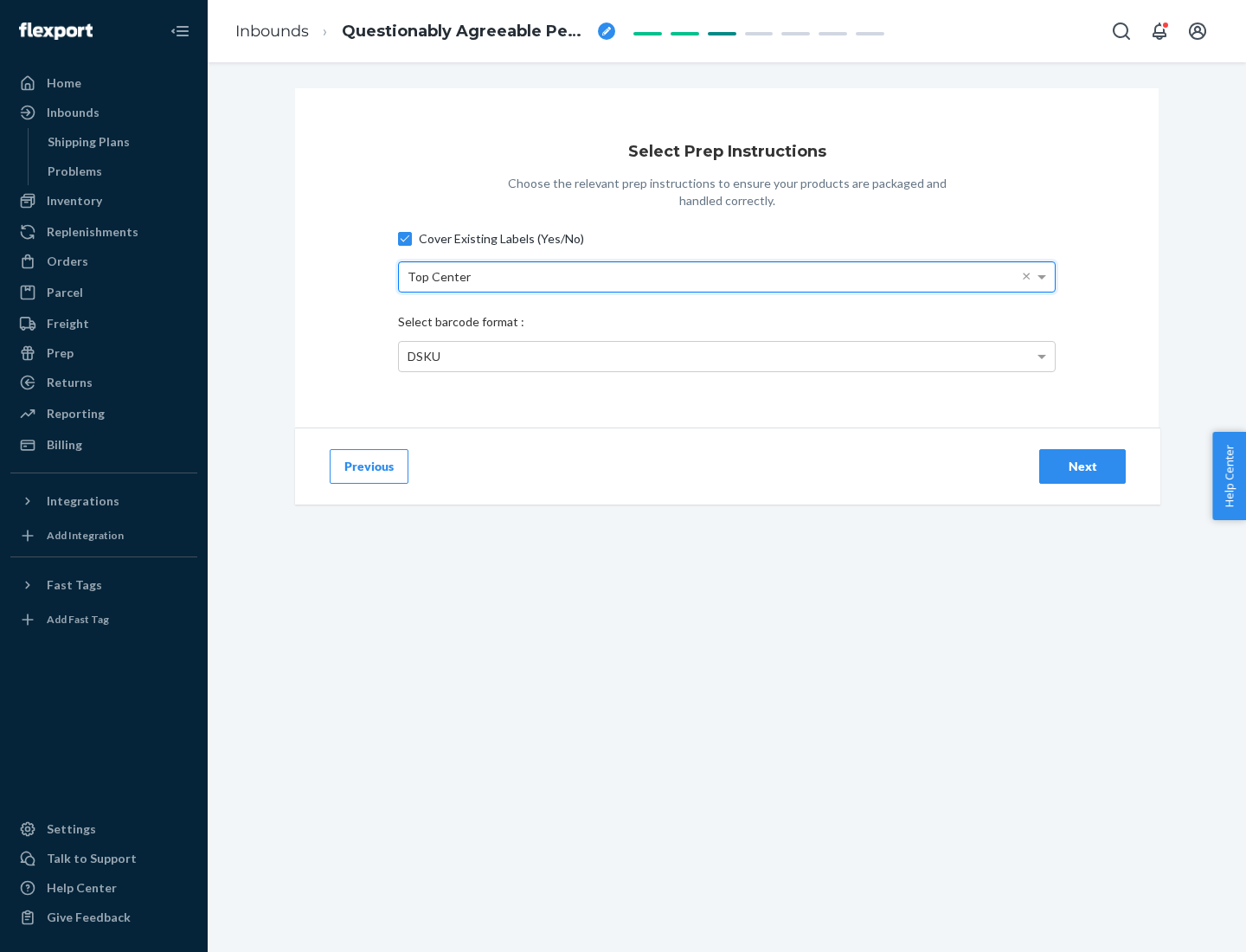
click at [726, 356] on div "DSKU" at bounding box center [726, 356] width 656 height 29
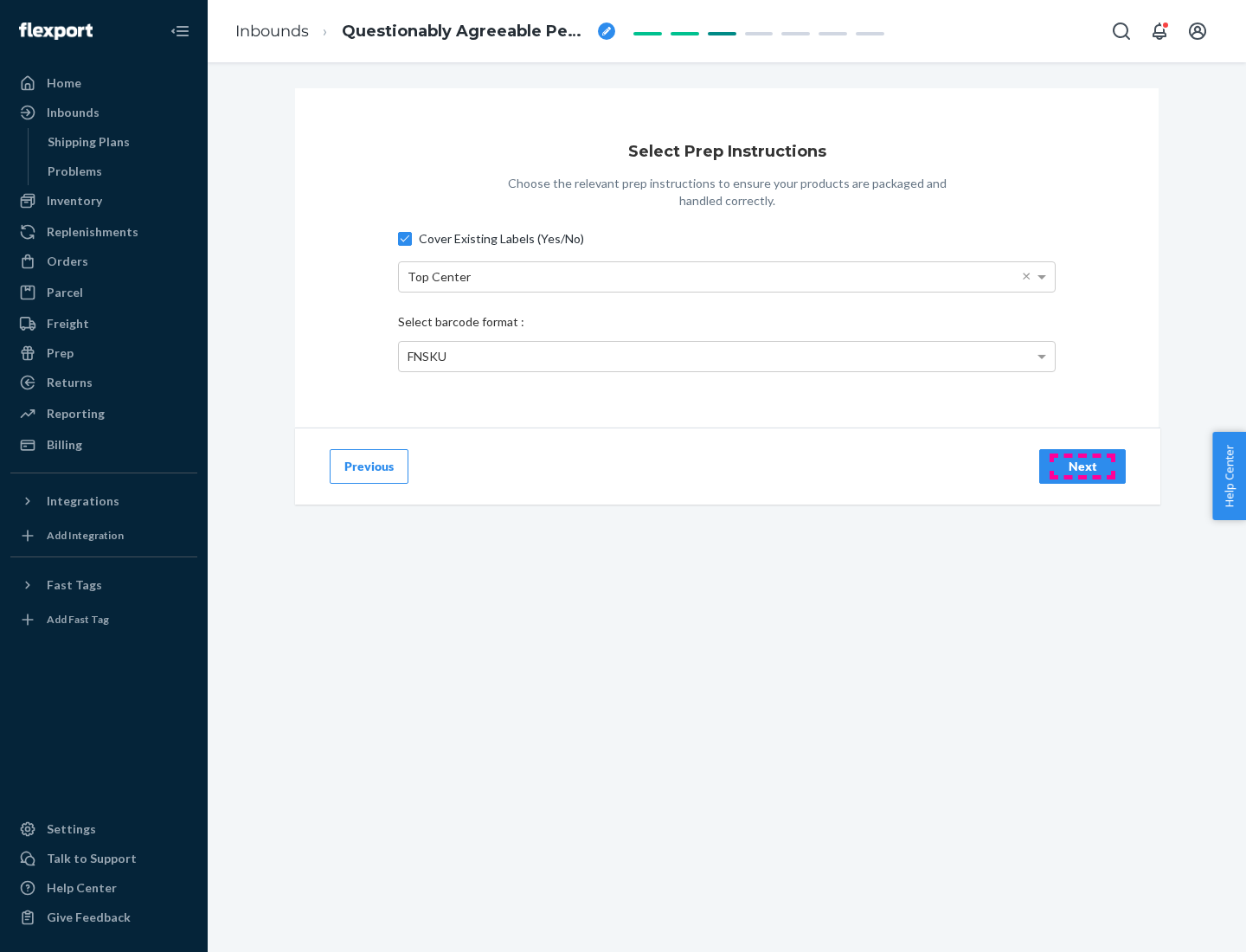
click at [1082, 465] on div "Next" at bounding box center [1082, 466] width 57 height 17
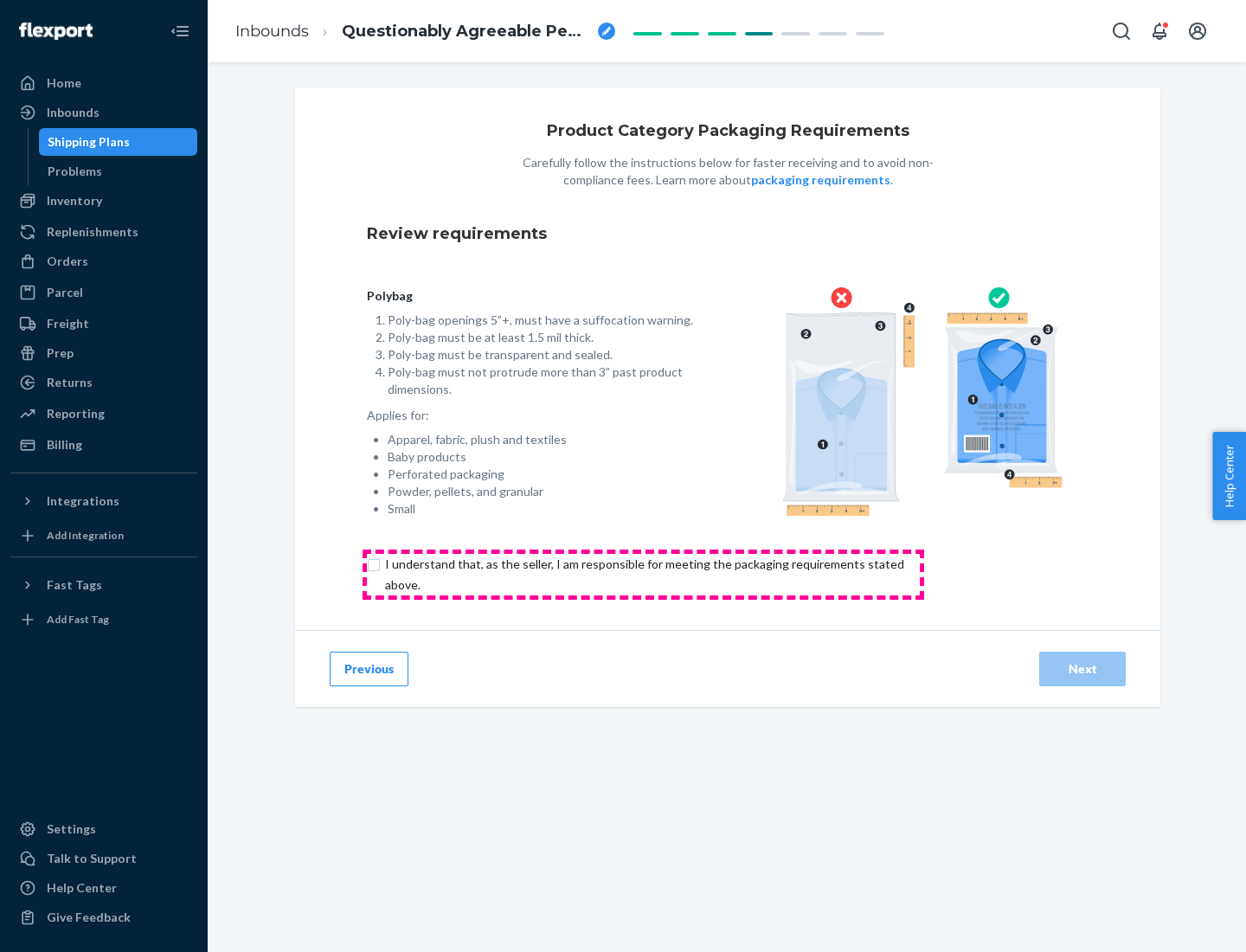
click at [643, 574] on input "checkbox" at bounding box center [654, 575] width 576 height 41
checkbox input "true"
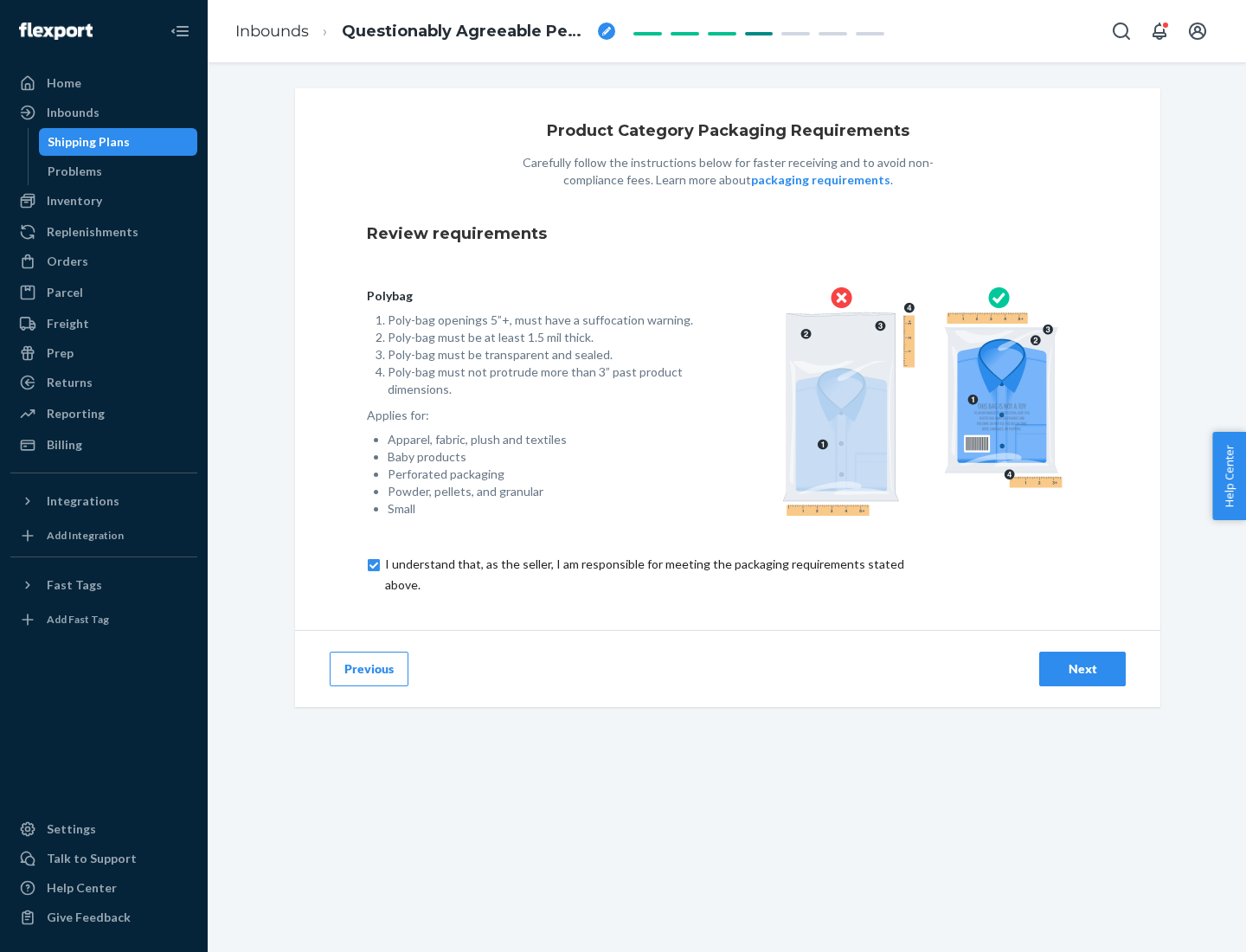
click at [1082, 668] on div "Next" at bounding box center [1082, 668] width 57 height 17
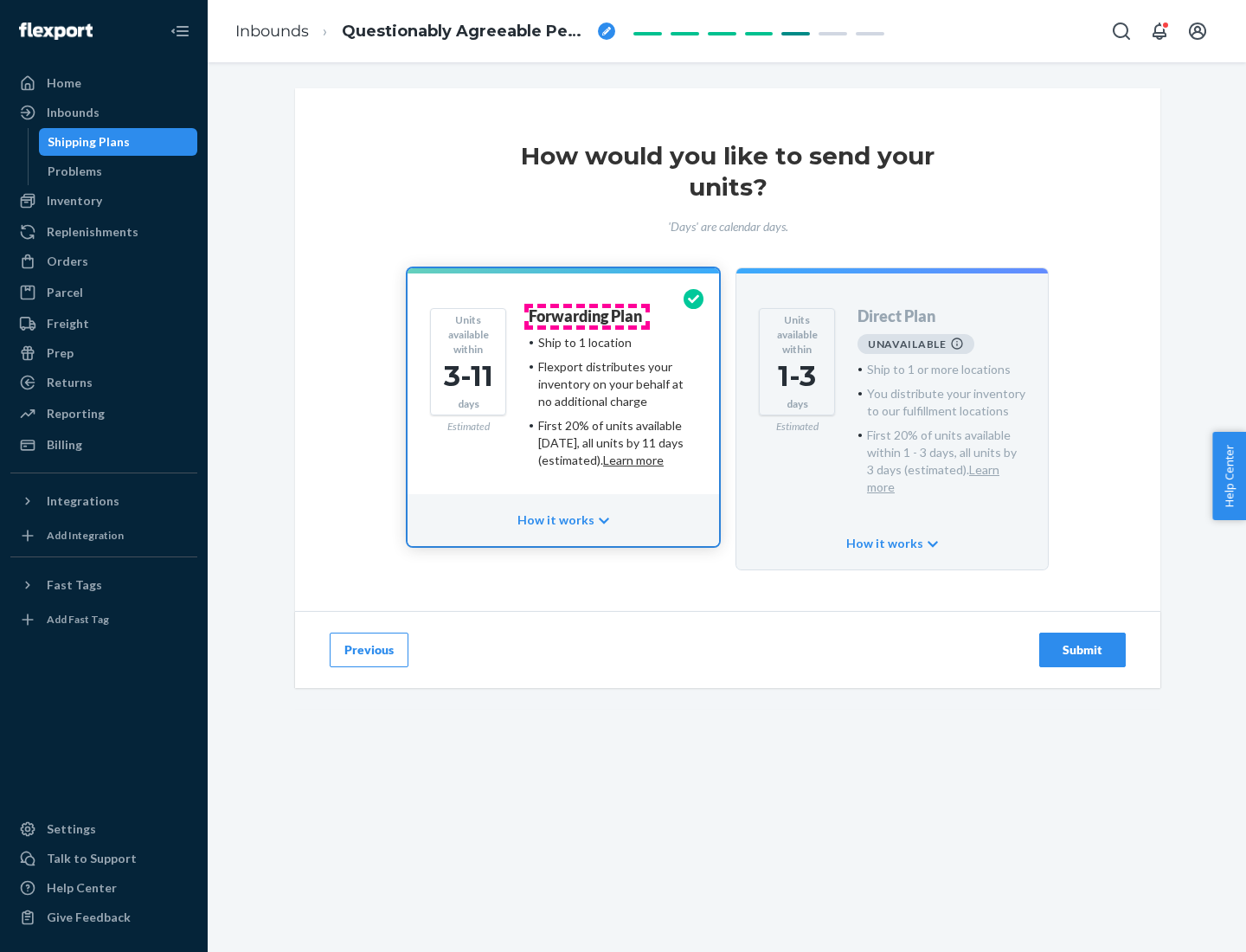
click at [587, 315] on h4 "Forwarding Plan" at bounding box center [585, 316] width 113 height 17
click at [1082, 641] on div "Submit" at bounding box center [1082, 650] width 57 height 17
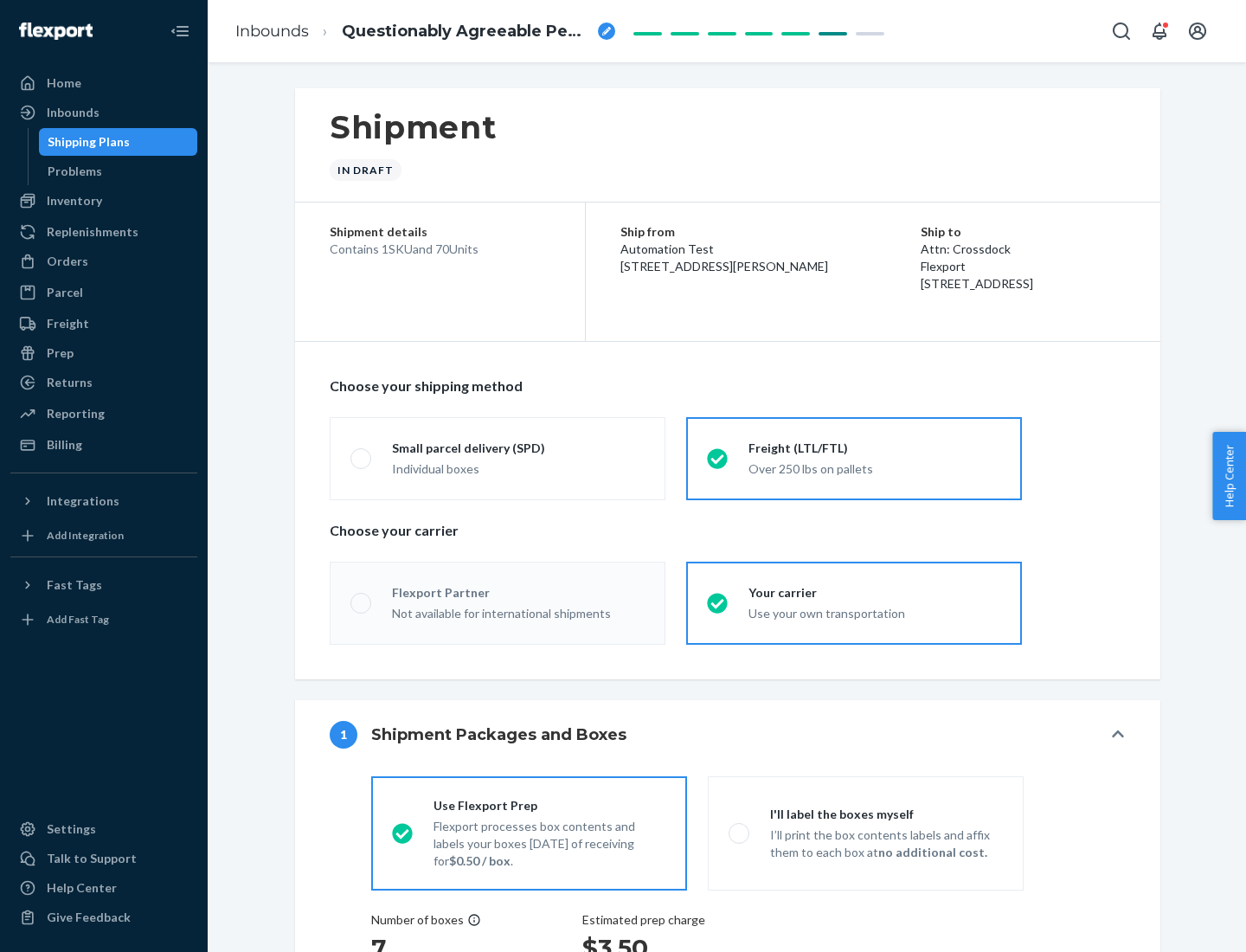
radio input "true"
radio input "false"
radio input "true"
radio input "false"
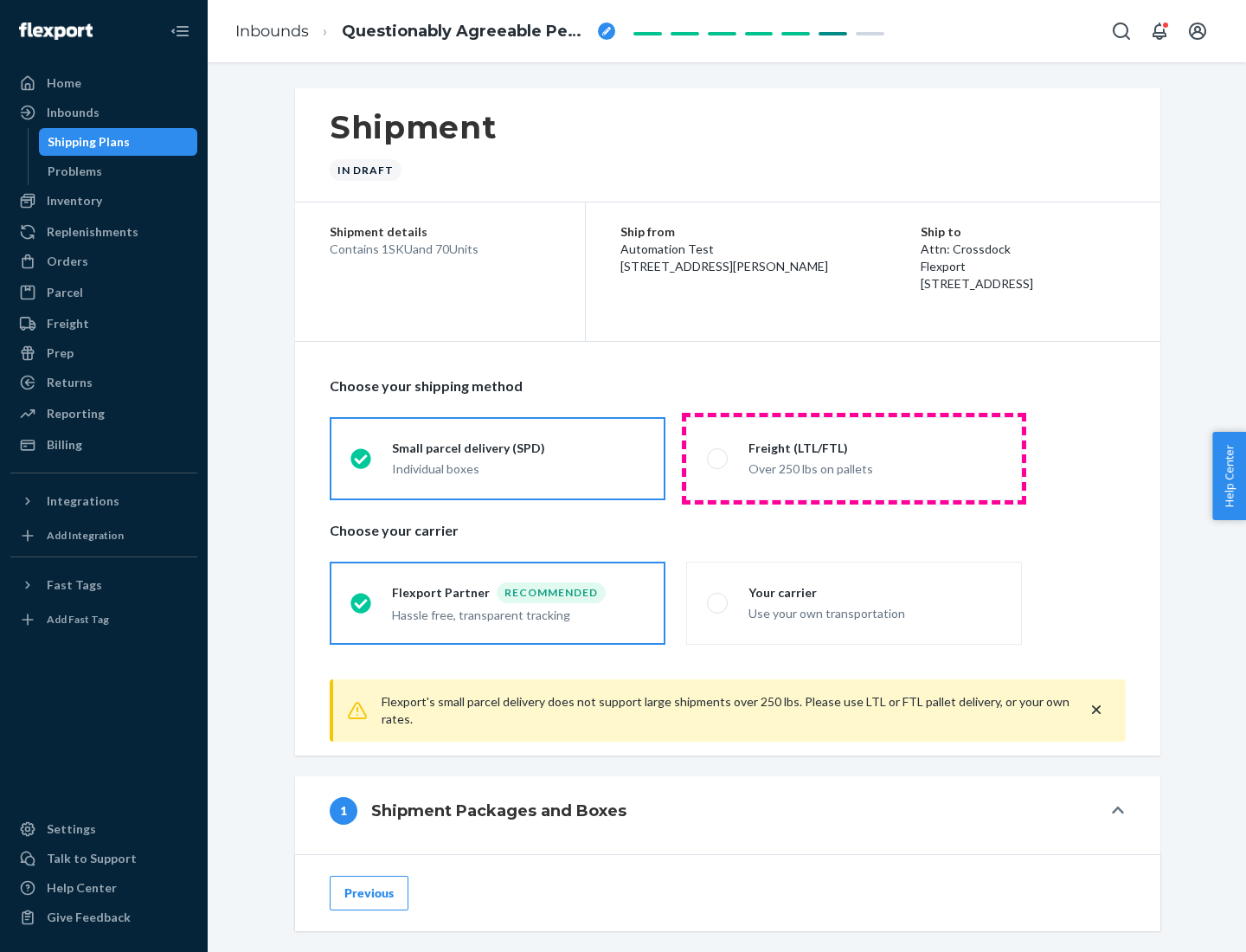
click at [854, 458] on div "Over 250 lbs on pallets" at bounding box center [874, 467] width 253 height 21
click at [718, 458] on input "Freight (LTL/FTL) Over 250 lbs on pallets" at bounding box center [712, 458] width 11 height 11
radio input "true"
radio input "false"
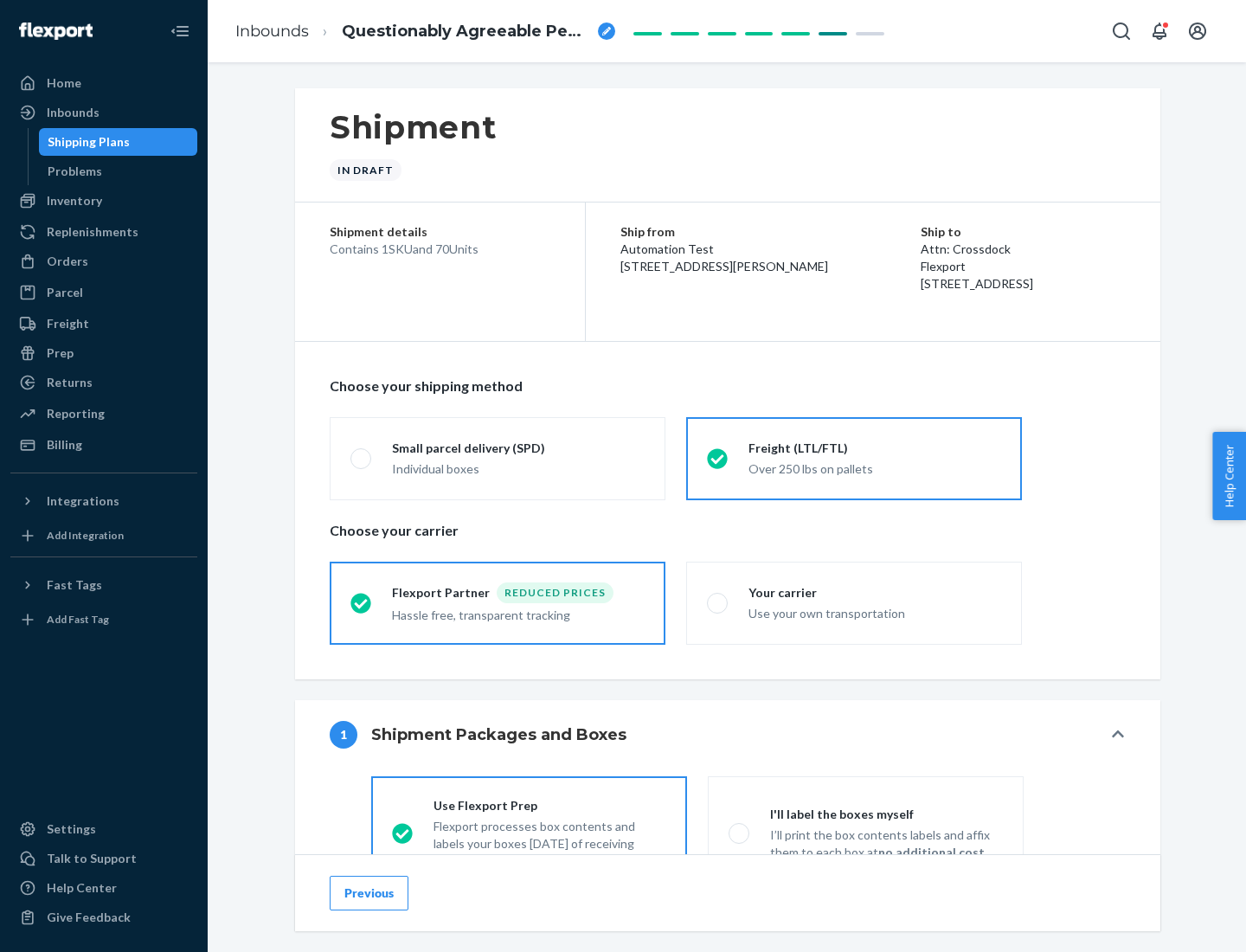
scroll to position [96, 0]
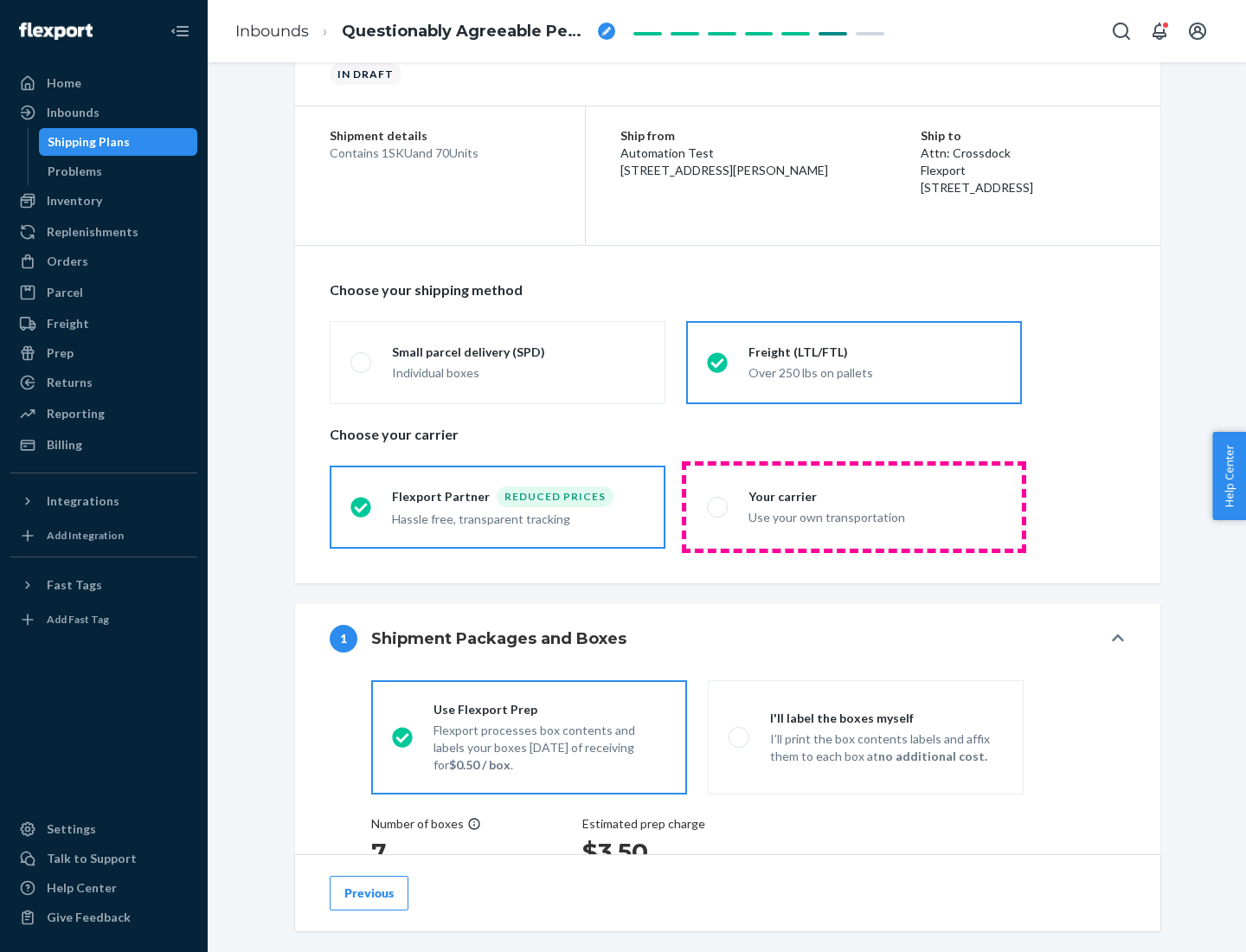
click at [854, 506] on div "Use your own transportation" at bounding box center [874, 516] width 253 height 21
click at [718, 506] on input "Your carrier Use your own transportation" at bounding box center [712, 506] width 11 height 11
radio input "true"
radio input "false"
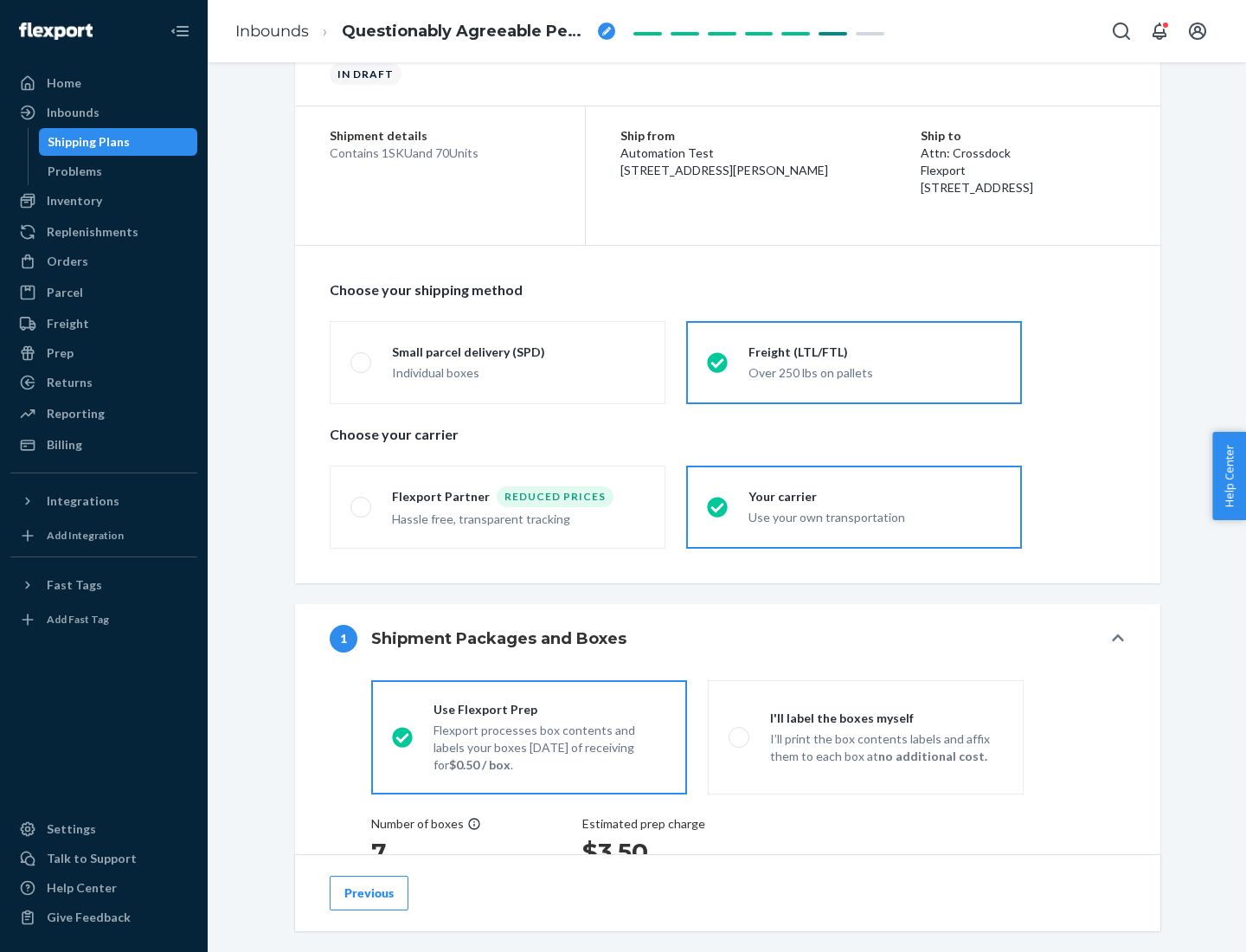
scroll to position [326, 0]
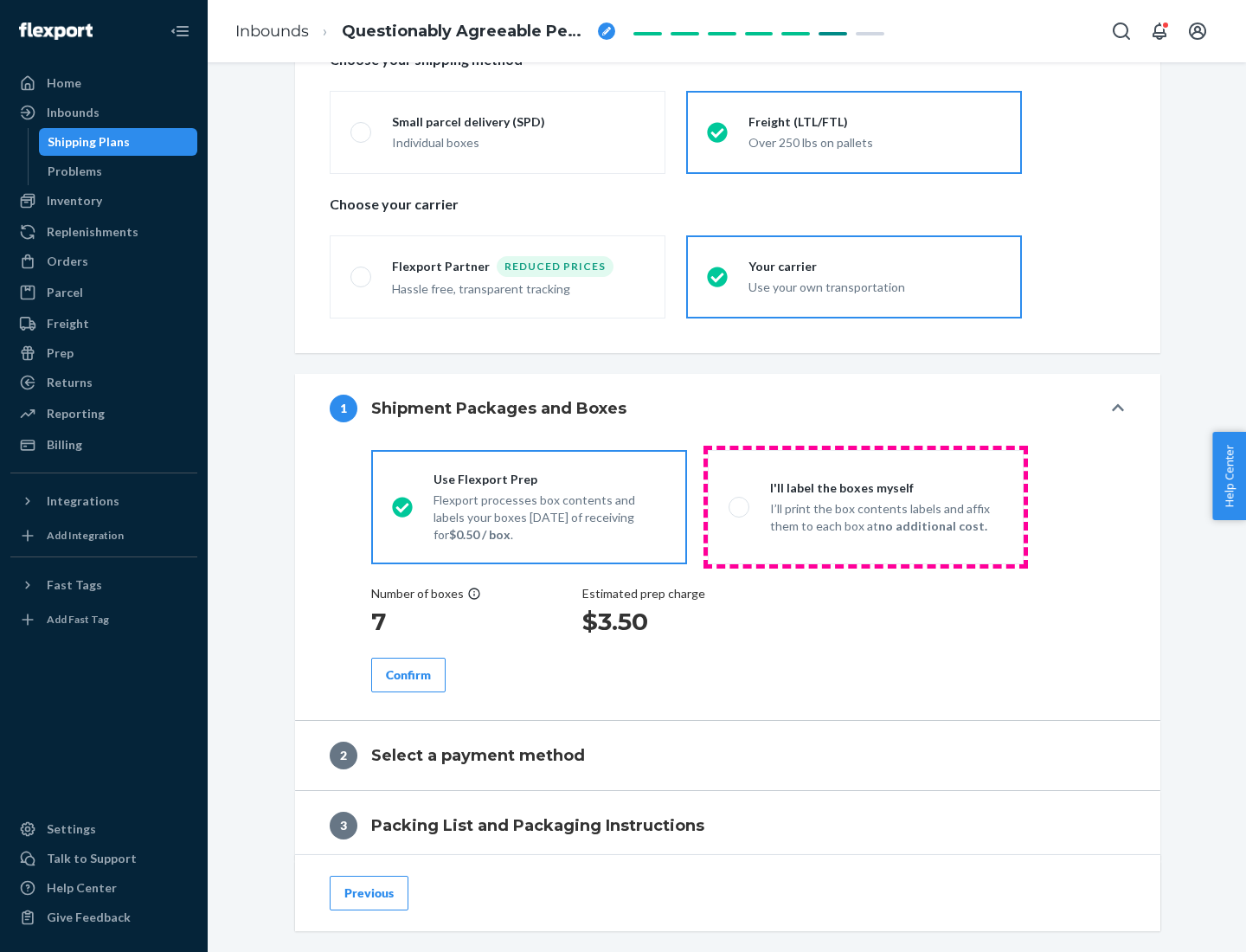
click at [865, 506] on p "I’ll print the box contents labels and affix them to each box at no additional …" at bounding box center [887, 517] width 233 height 35
click at [740, 506] on input "I'll label the boxes myself I’ll print the box contents labels and affix them t…" at bounding box center [734, 506] width 11 height 11
radio input "true"
radio input "false"
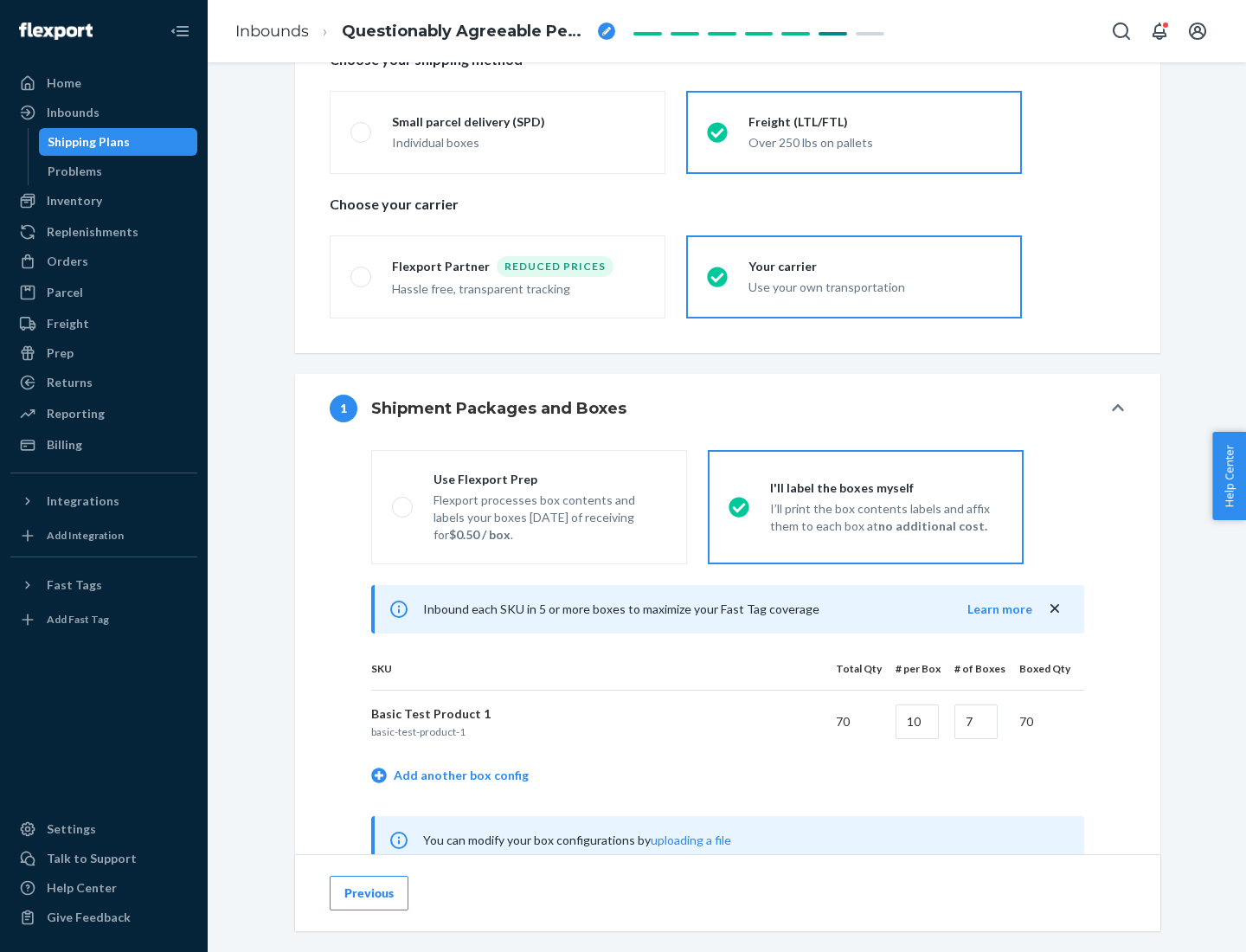
scroll to position [541, 0]
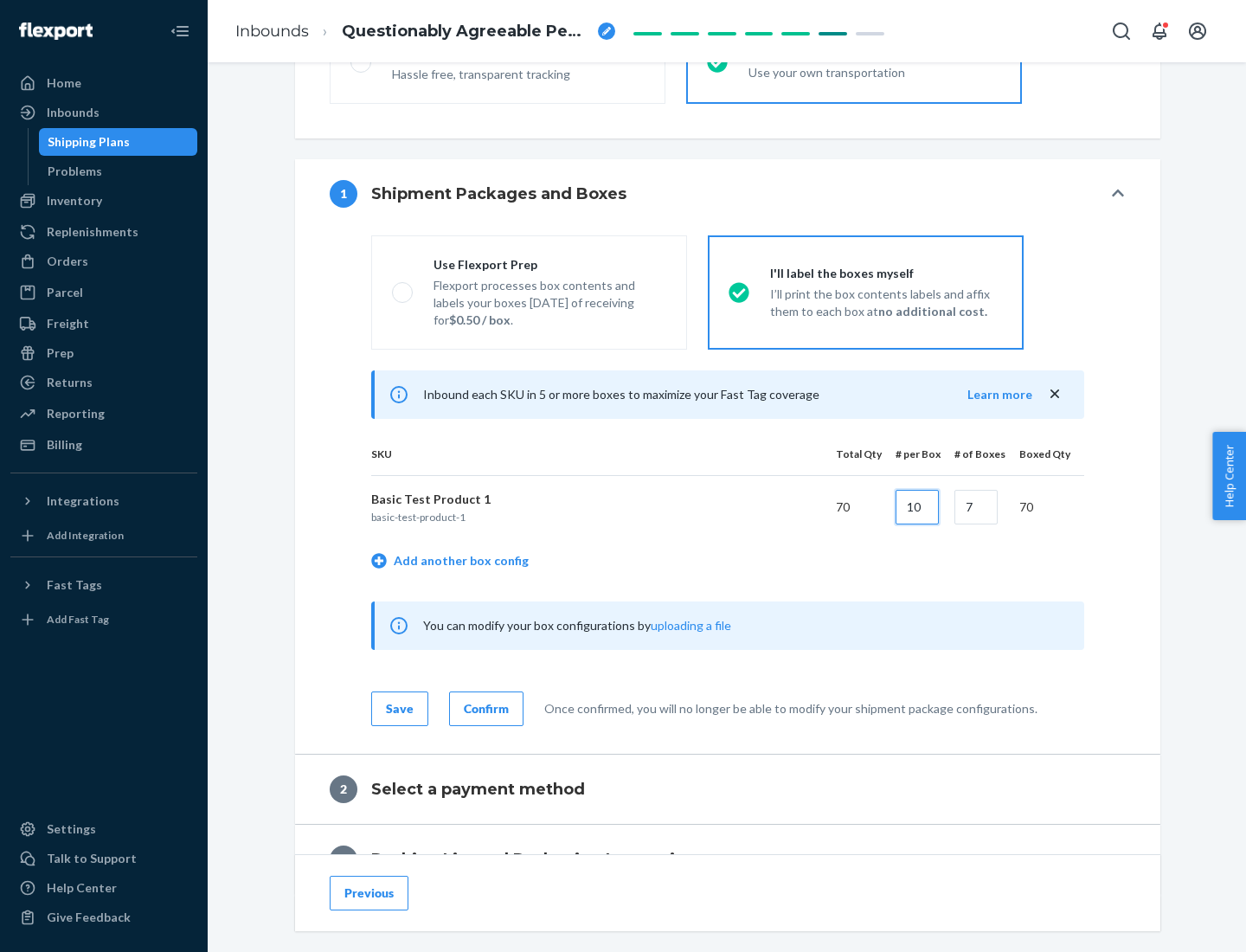
type input "10"
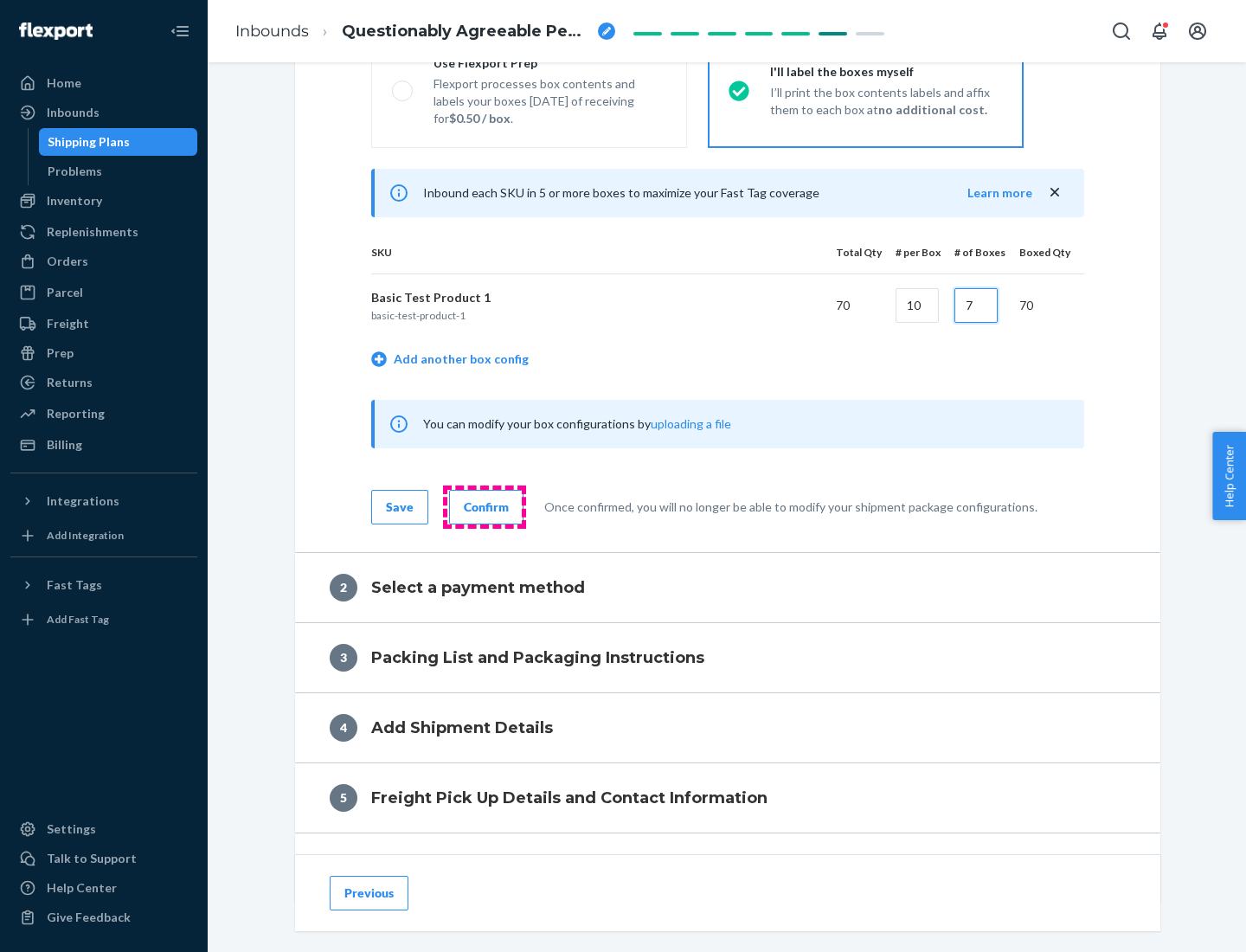
type input "7"
click at [484, 506] on div "Confirm" at bounding box center [486, 506] width 45 height 17
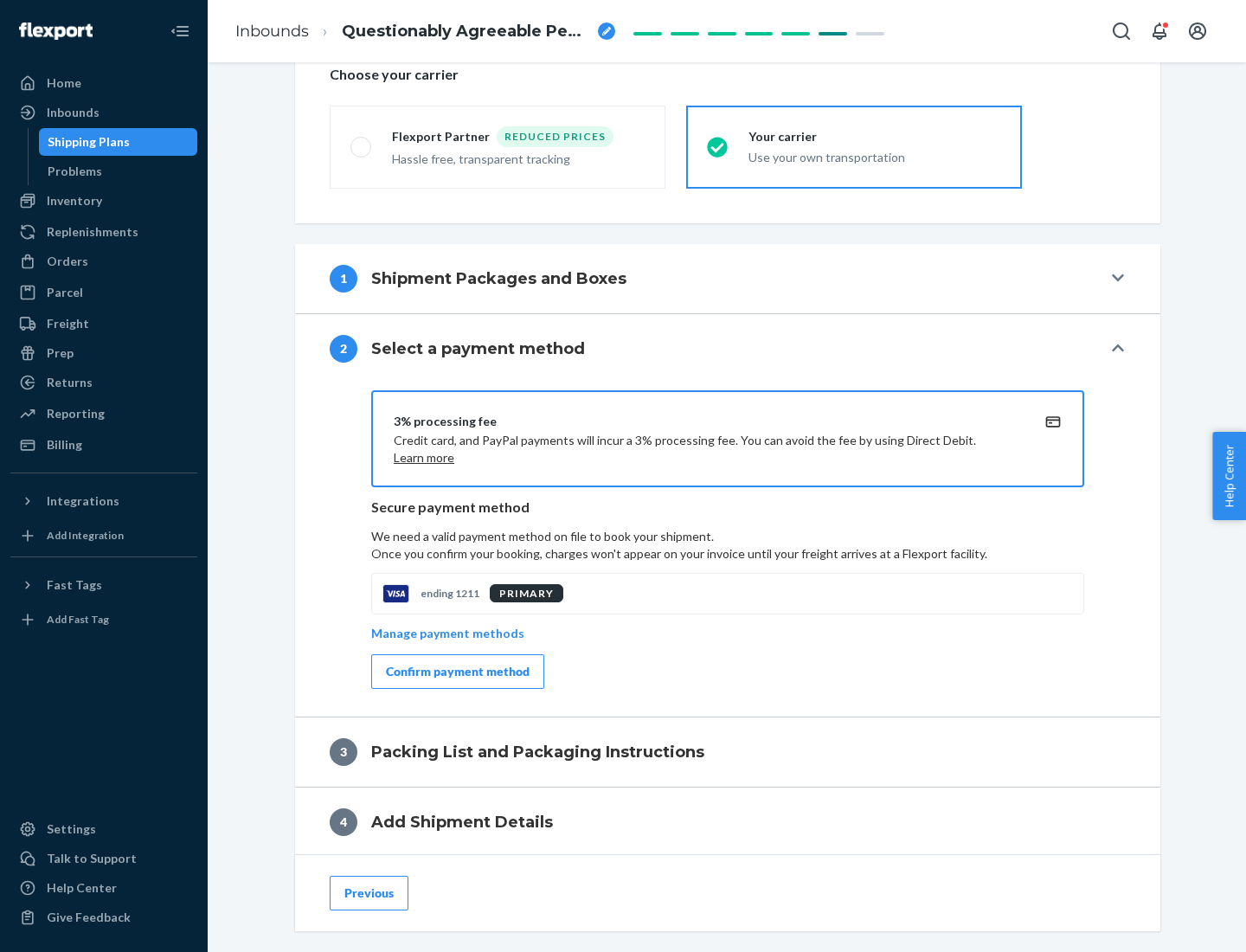
scroll to position [621, 0]
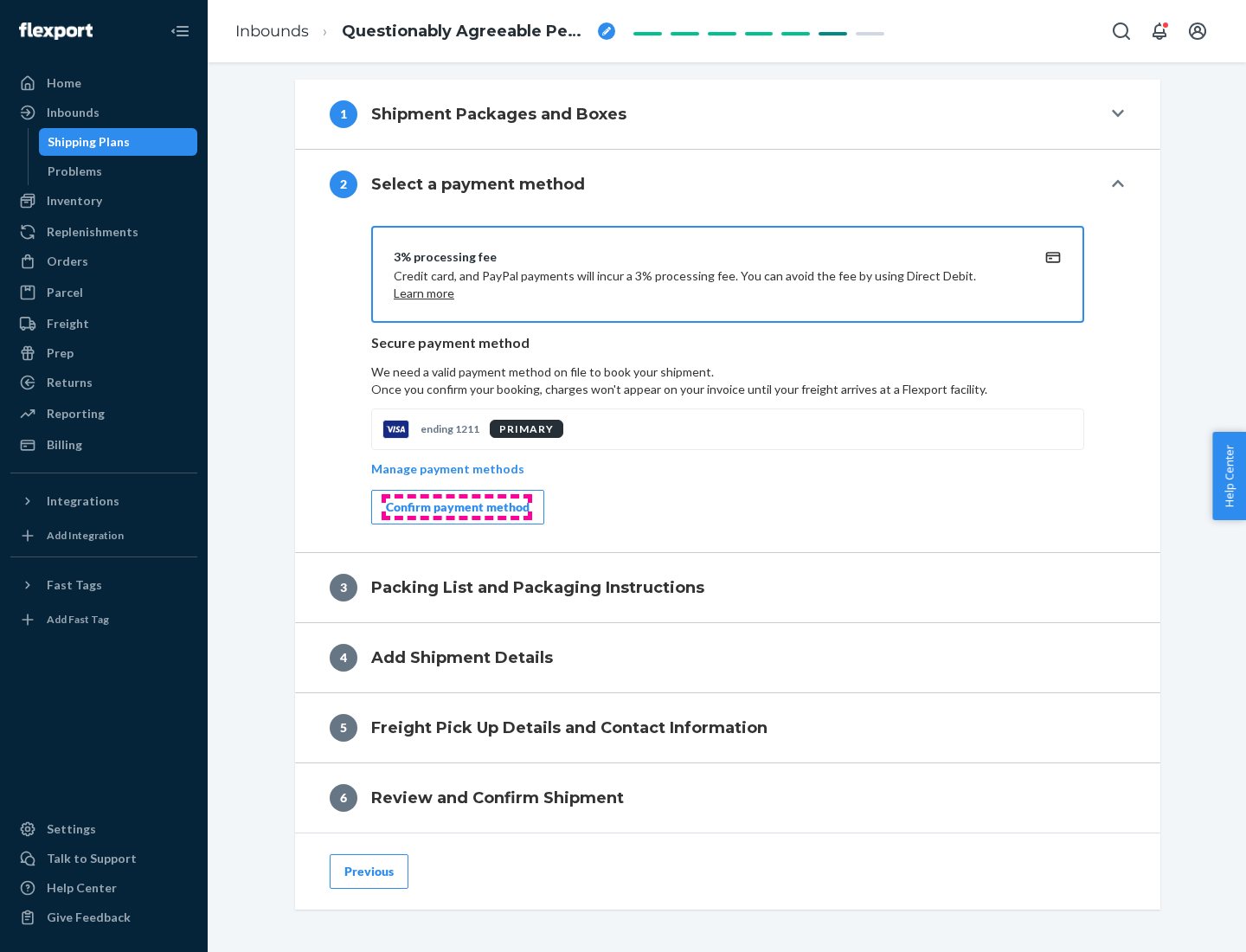
click at [456, 507] on div "Confirm payment method" at bounding box center [457, 506] width 143 height 17
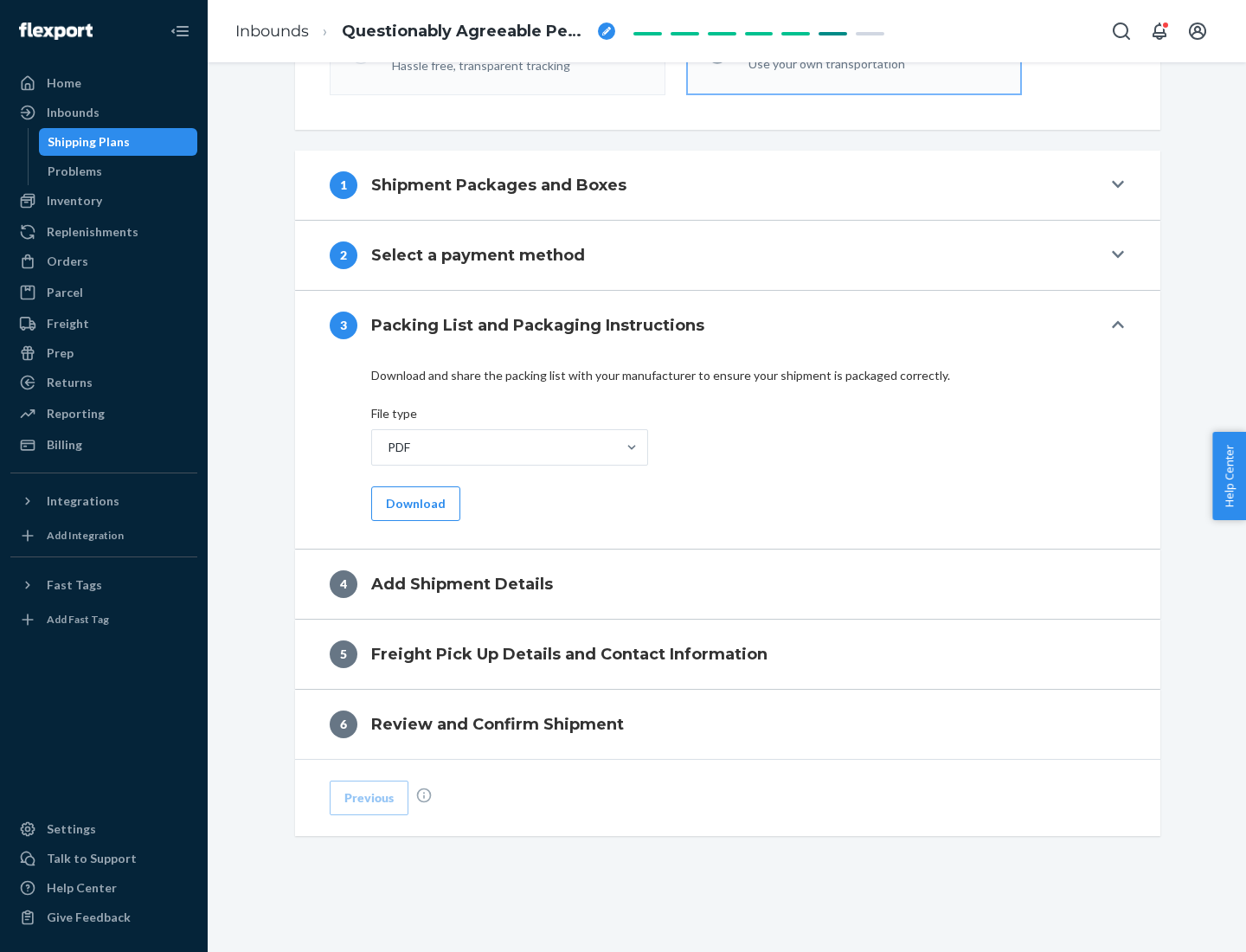
scroll to position [546, 0]
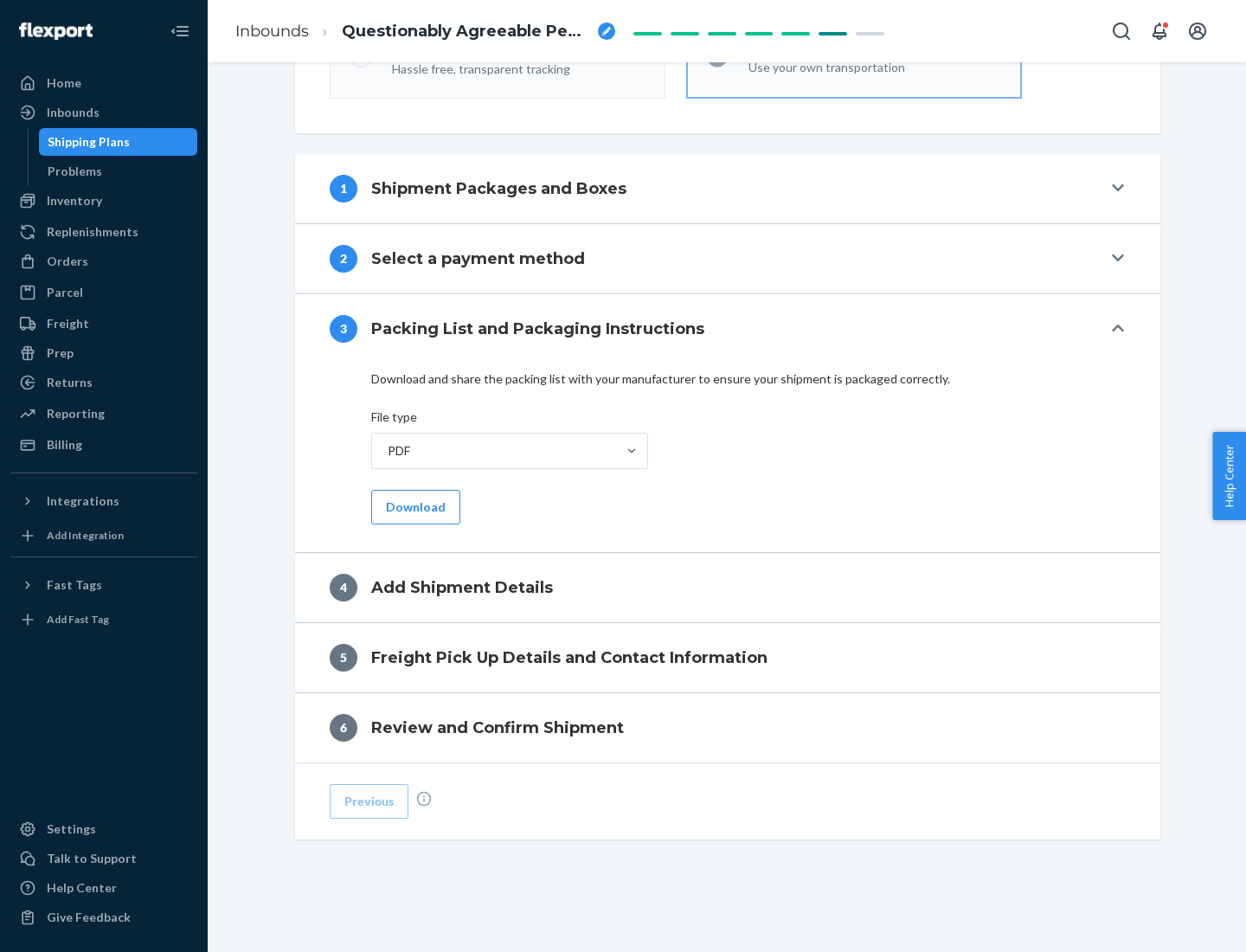
click at [414, 506] on button "Download" at bounding box center [416, 506] width 89 height 35
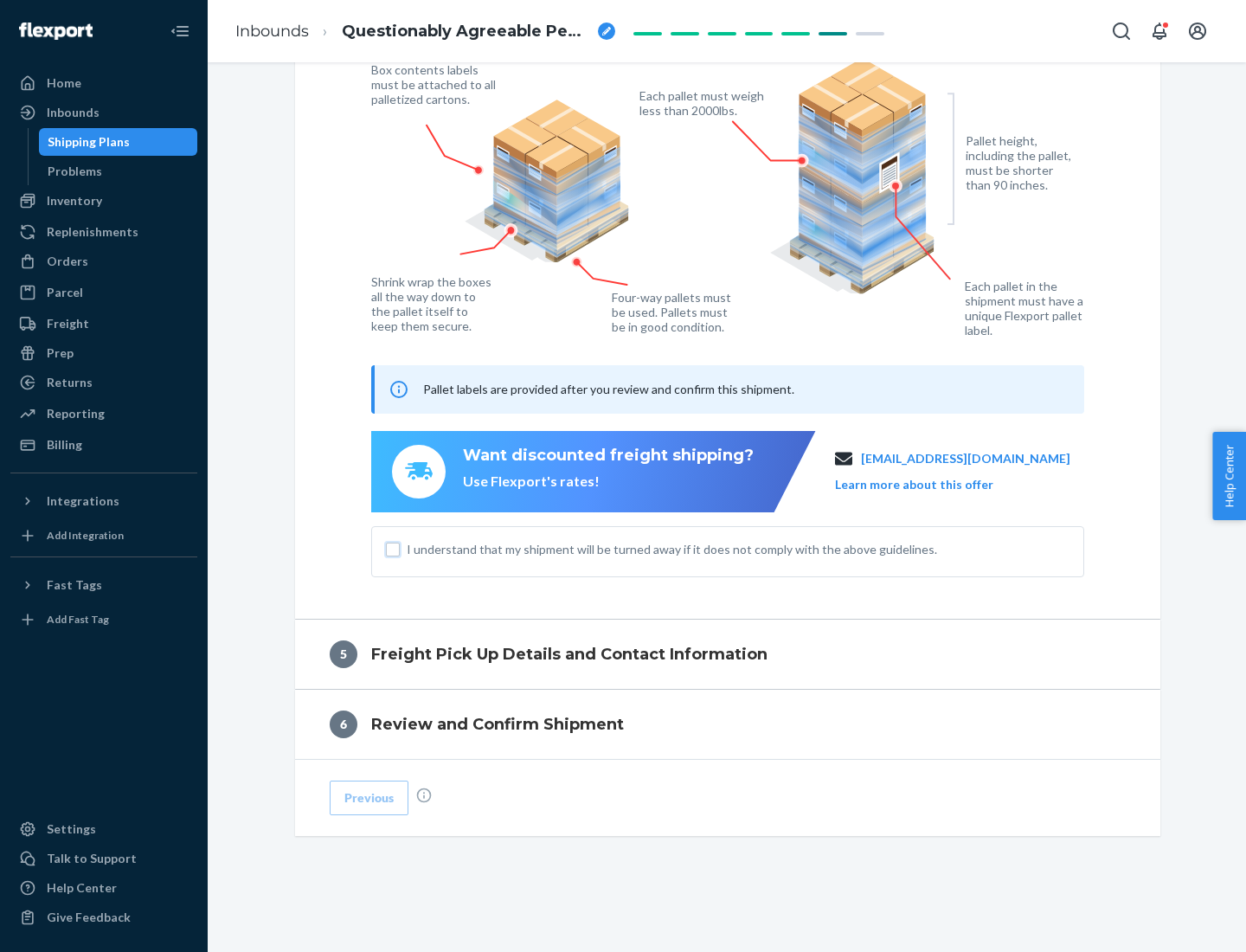
click at [393, 549] on input "I understand that my shipment will be turned away if it does not comply with th…" at bounding box center [392, 549] width 14 height 14
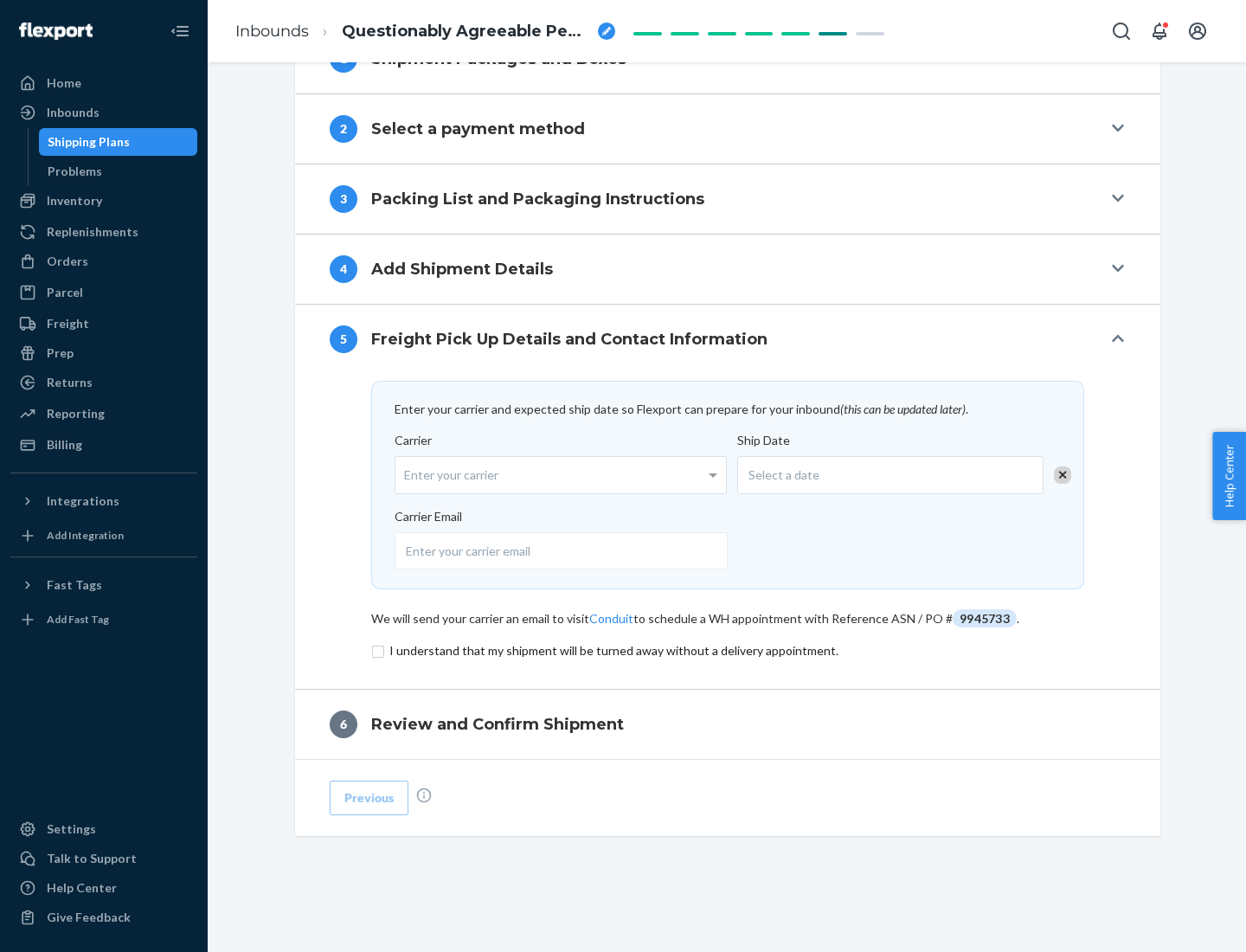
scroll to position [676, 0]
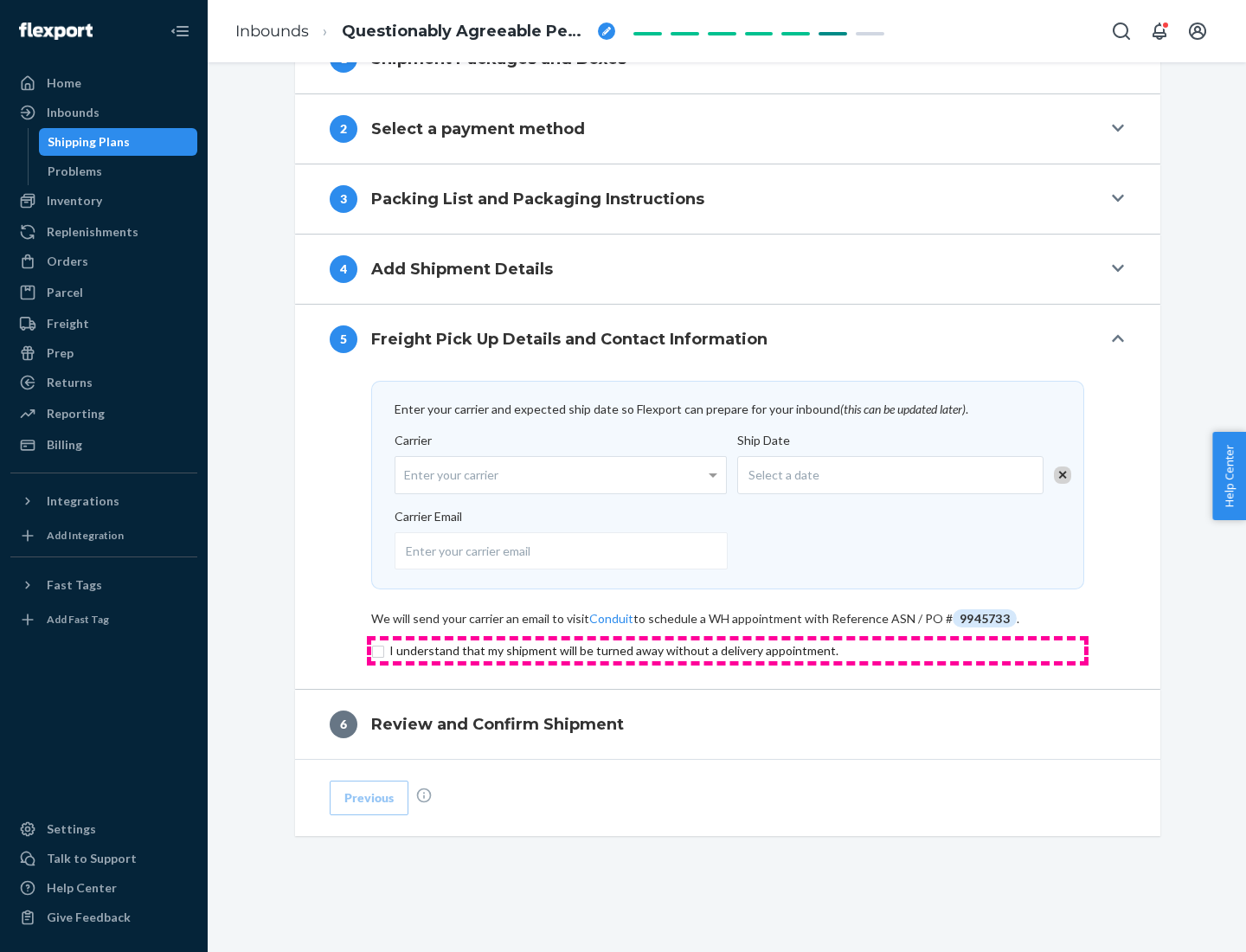
click at [727, 650] on input "checkbox" at bounding box center [728, 651] width 713 height 21
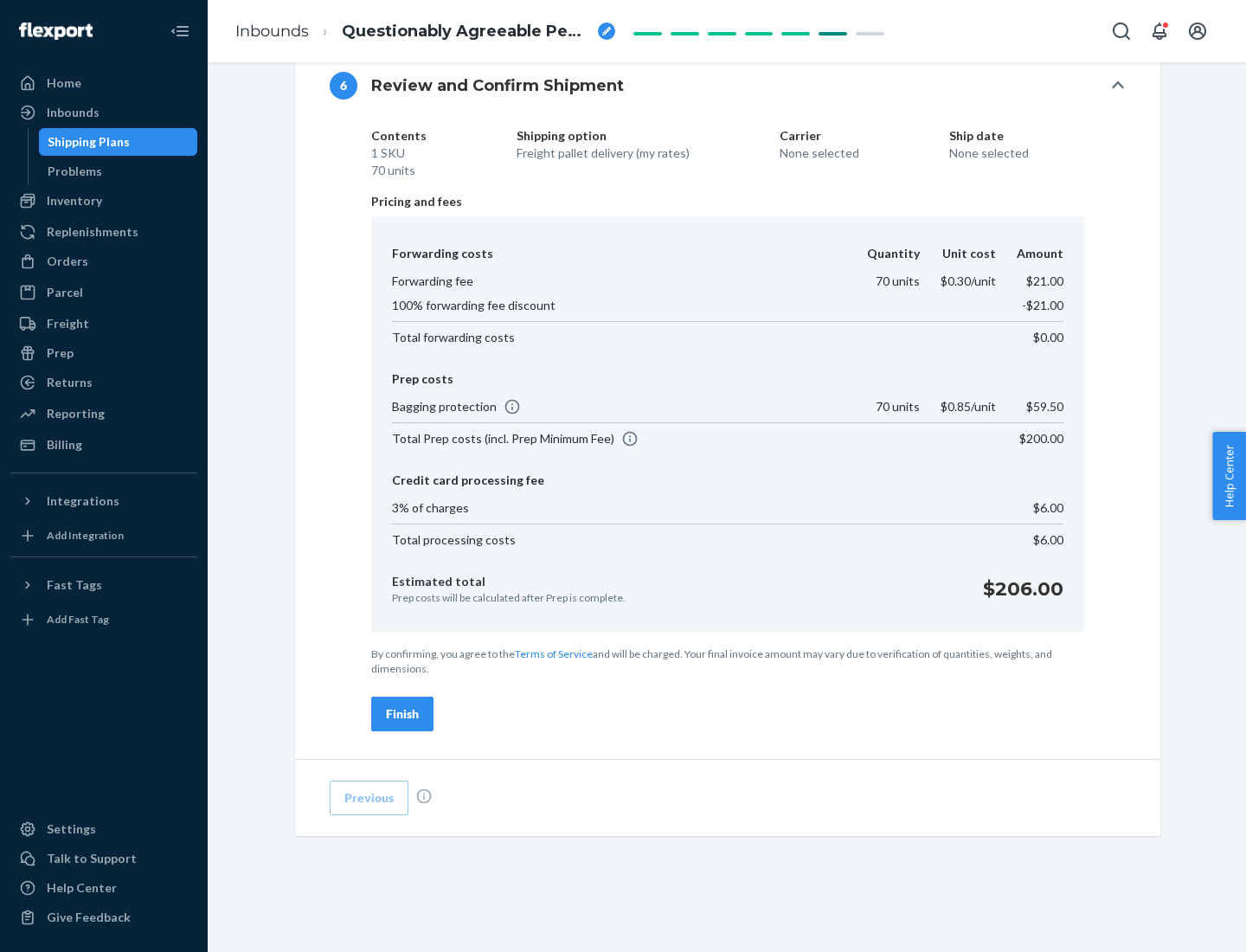
click at [403, 714] on div "Finish" at bounding box center [402, 713] width 33 height 17
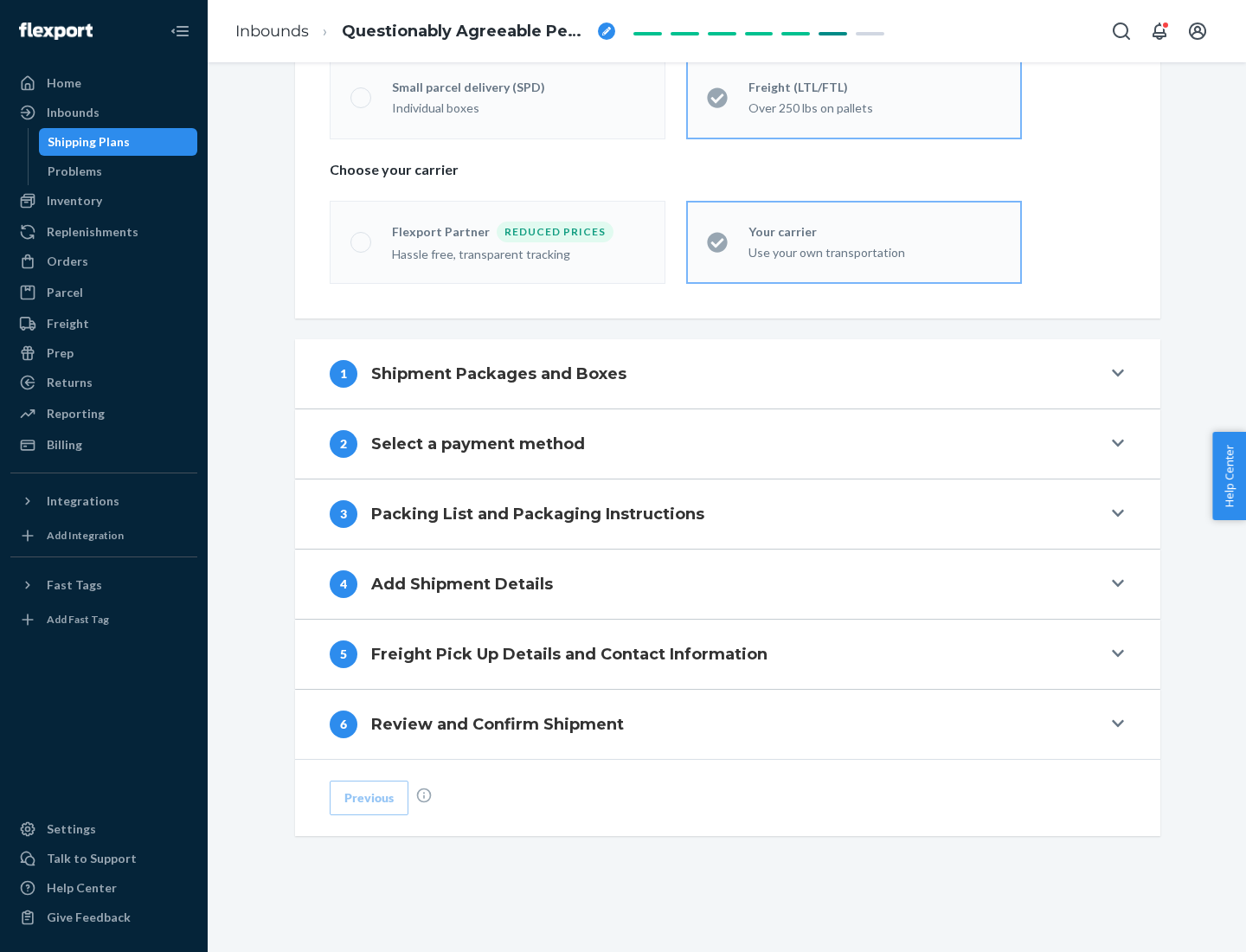
scroll to position [360, 0]
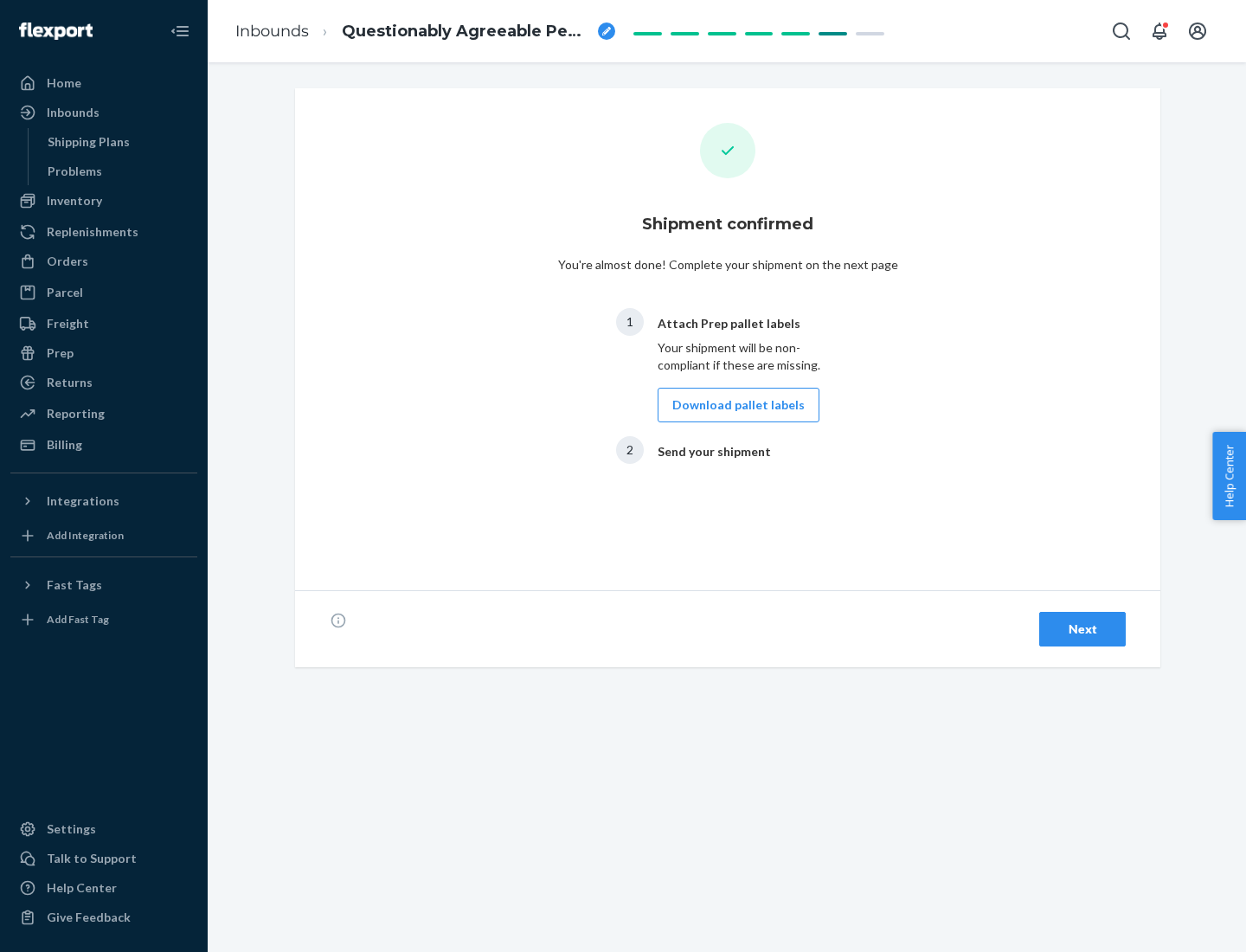
click at [734, 405] on button "Download pallet labels" at bounding box center [738, 404] width 162 height 35
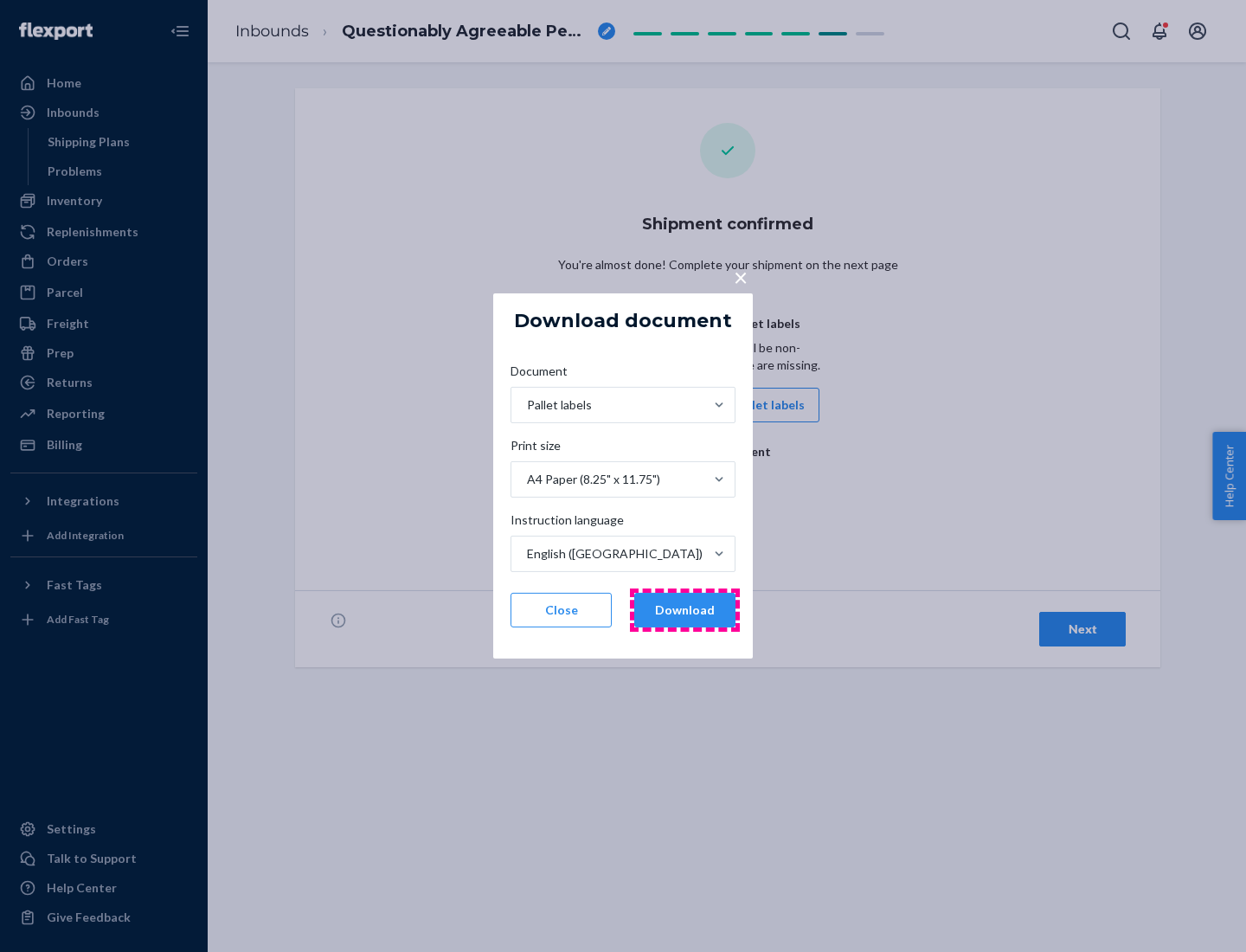
click at [684, 610] on button "Download" at bounding box center [684, 609] width 101 height 35
click at [740, 276] on span "×" at bounding box center [740, 276] width 14 height 29
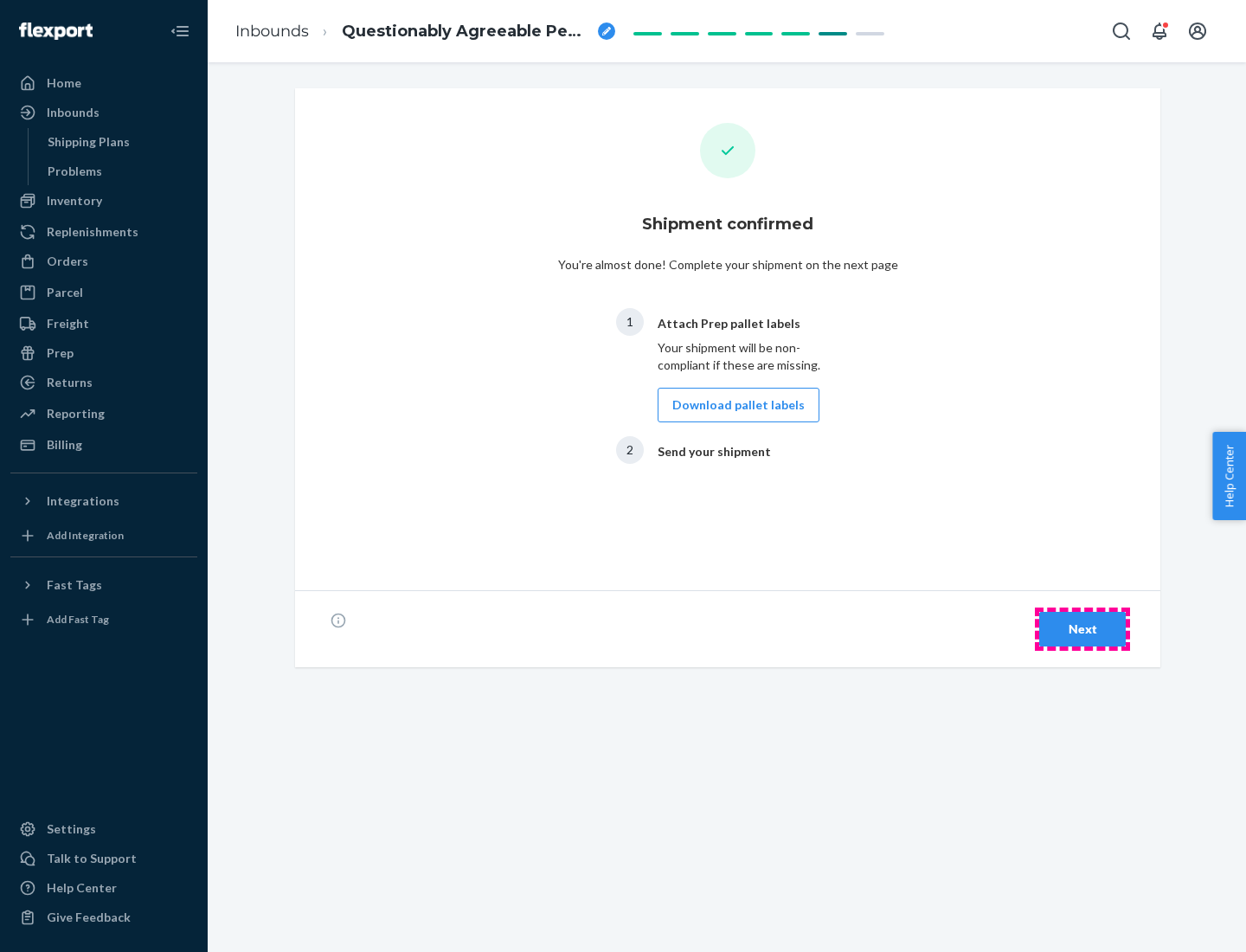
click at [1082, 629] on div "Next" at bounding box center [1082, 629] width 57 height 17
